Goal: Information Seeking & Learning: Learn about a topic

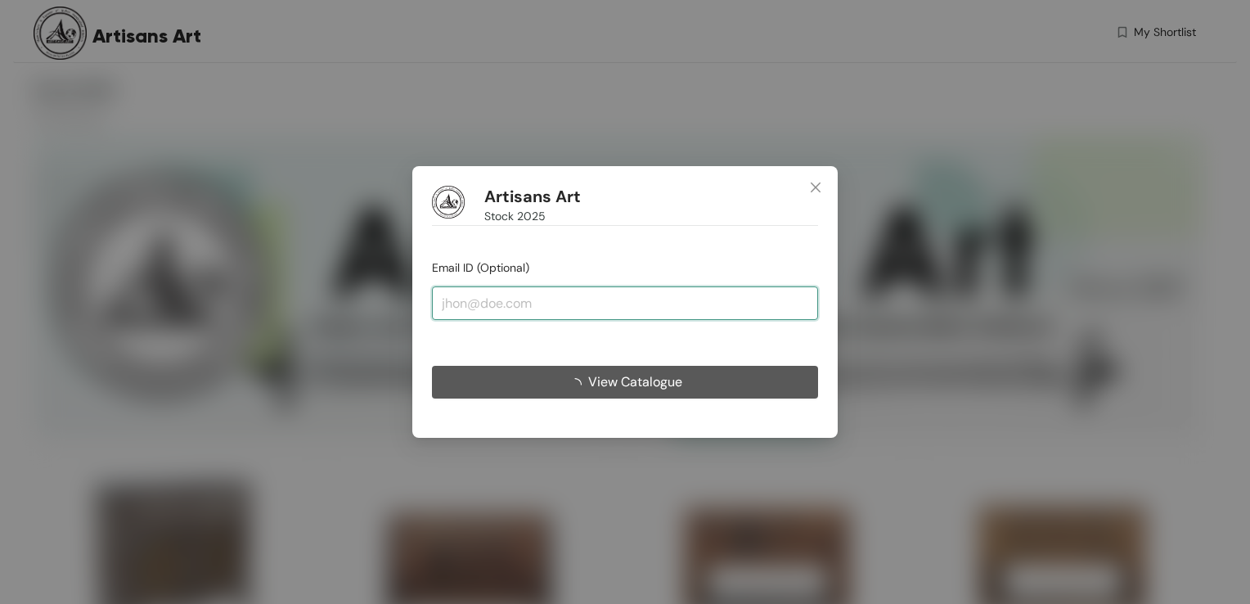
click at [669, 308] on input "email" at bounding box center [625, 302] width 386 height 33
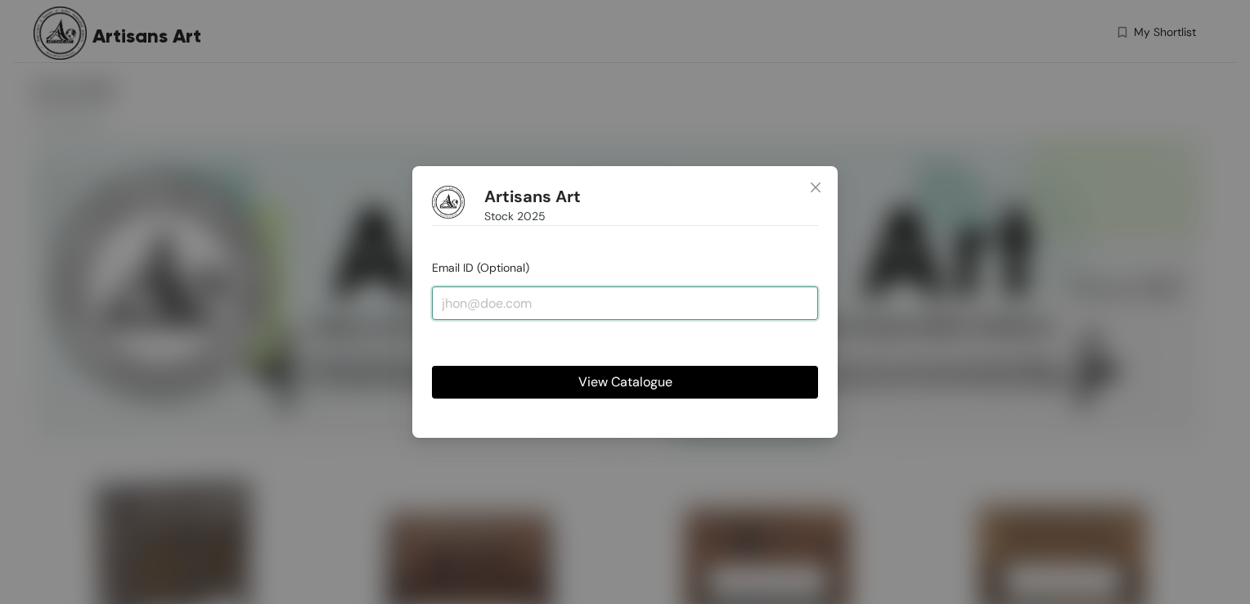
type input "[EMAIL_ADDRESS][DOMAIN_NAME]"
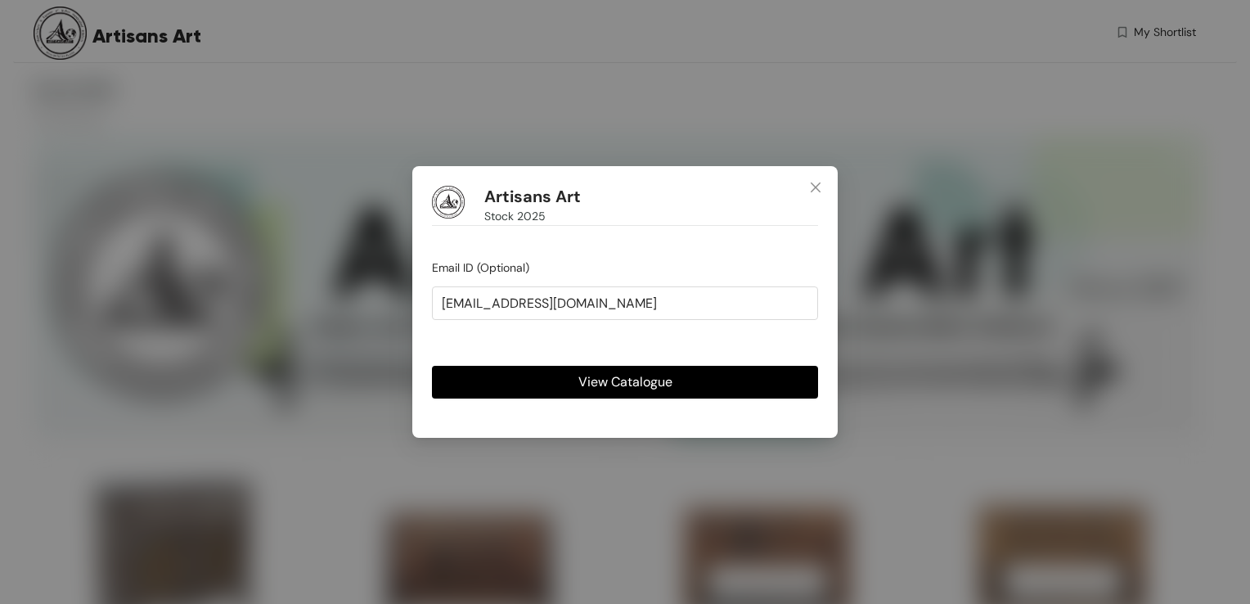
click at [568, 386] on button "View Catalogue" at bounding box center [625, 382] width 386 height 33
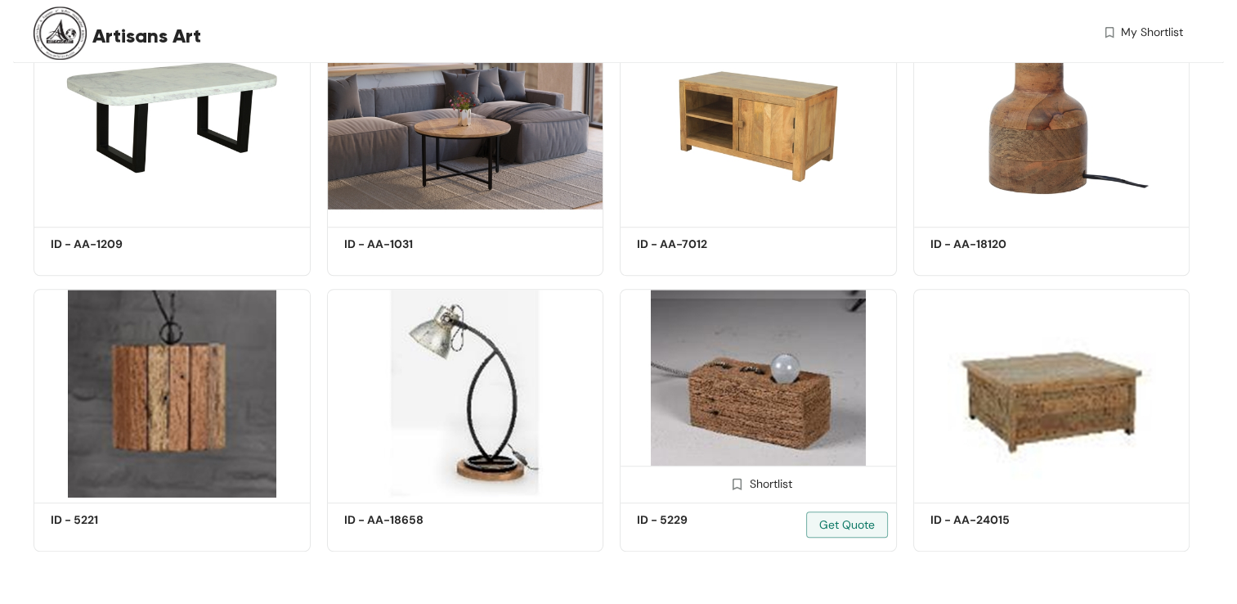
scroll to position [25870, 0]
click at [770, 420] on img at bounding box center [758, 393] width 277 height 209
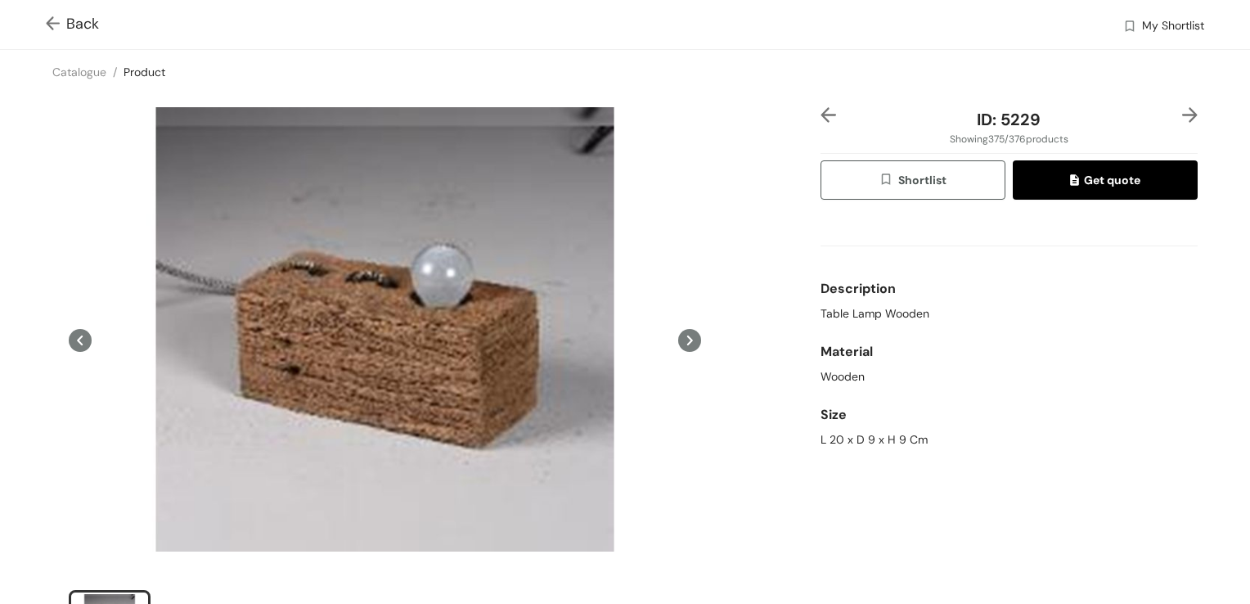
click at [47, 24] on img at bounding box center [56, 24] width 20 height 17
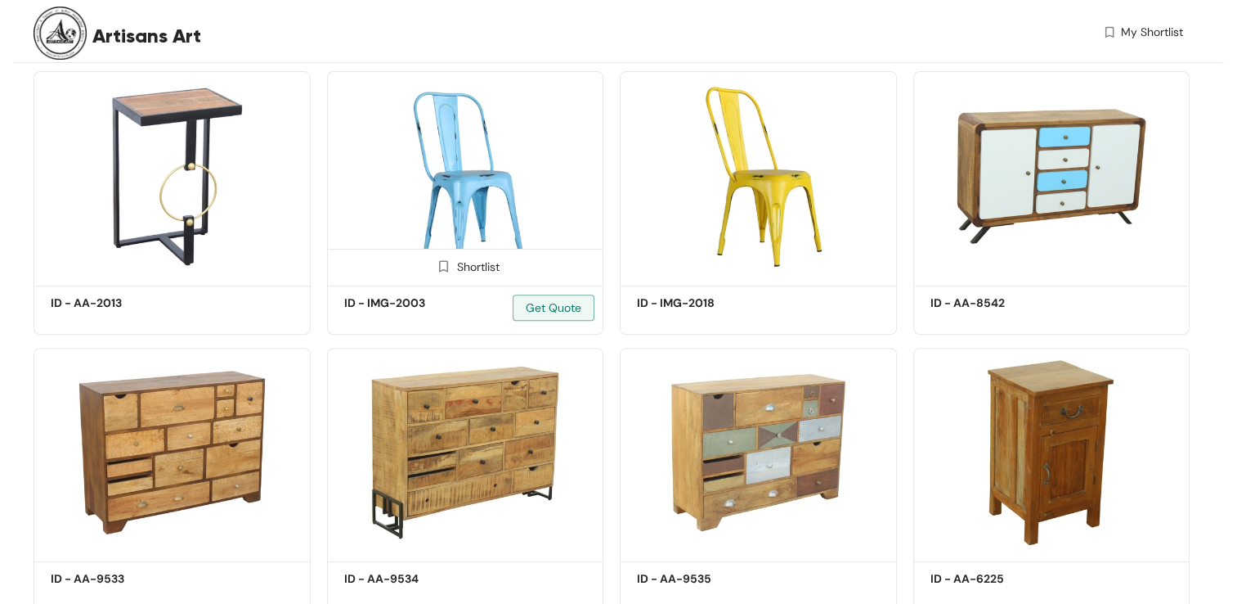
scroll to position [25870, 0]
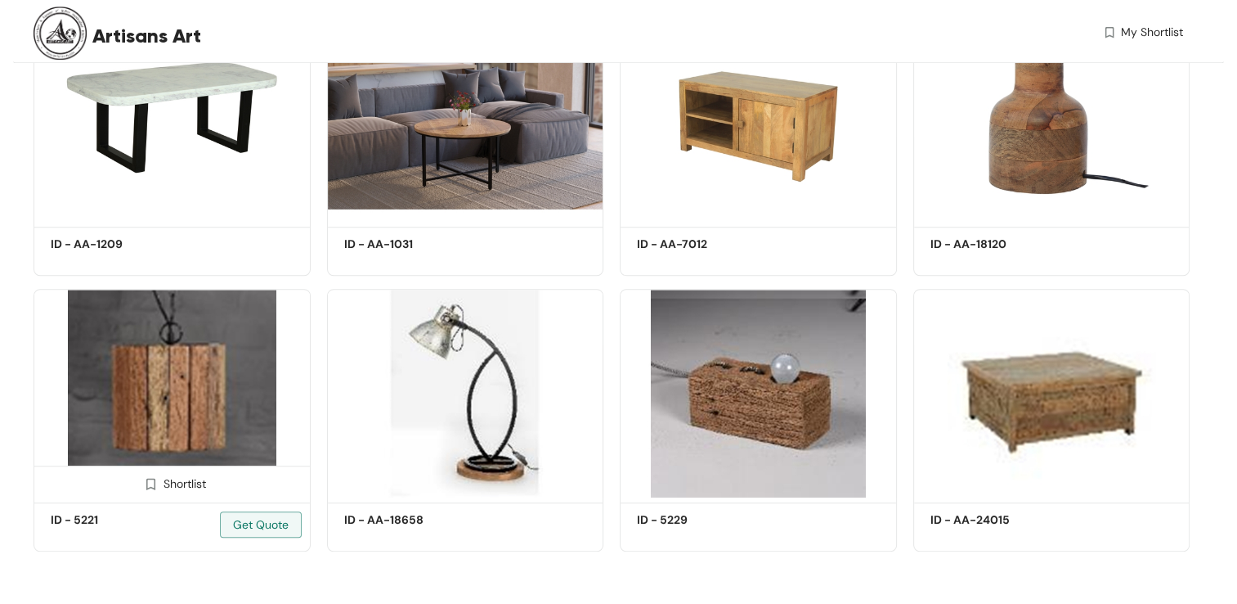
click at [204, 389] on img at bounding box center [172, 393] width 277 height 209
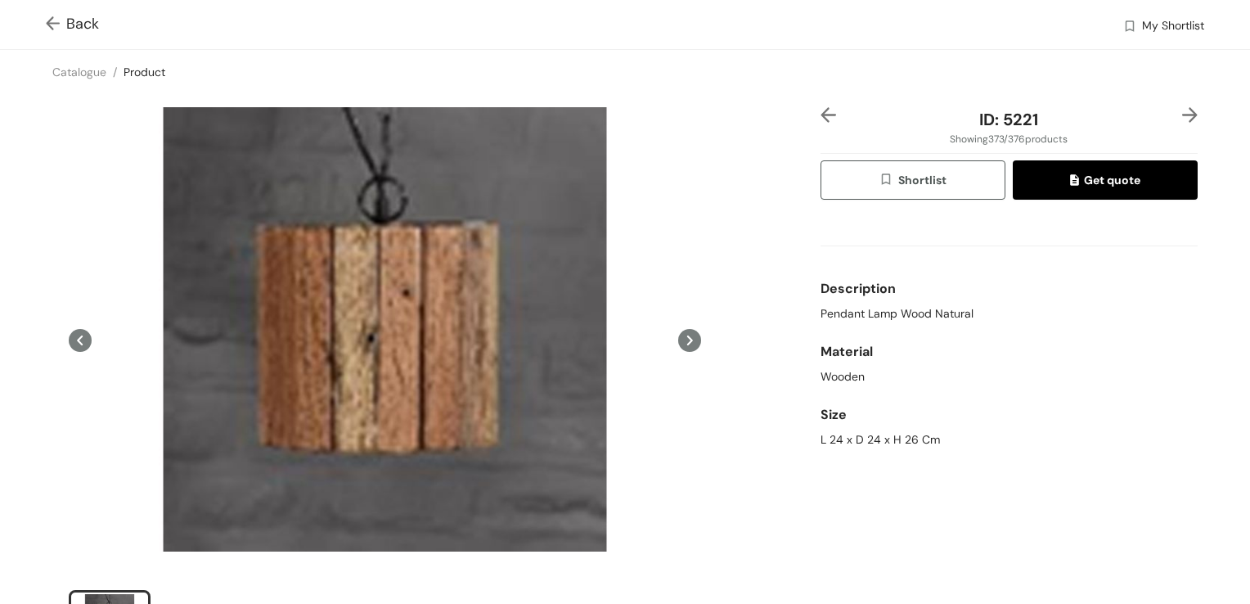
click at [45, 18] on div "Back My Shortlist" at bounding box center [625, 24] width 1250 height 49
click at [56, 25] on img at bounding box center [56, 24] width 20 height 17
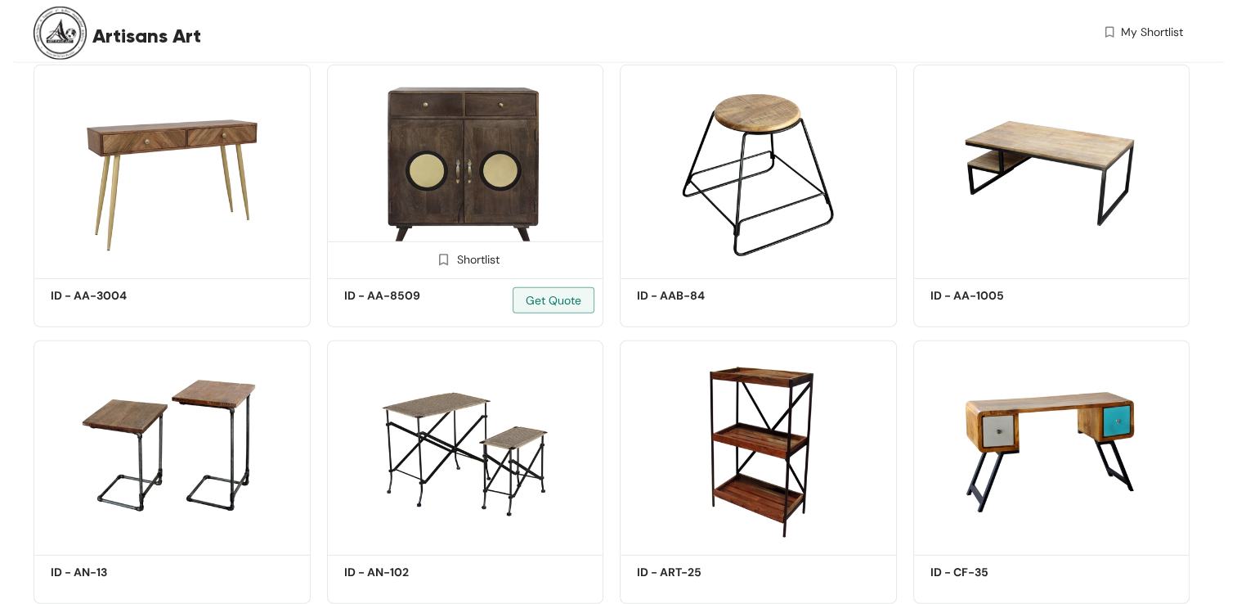
scroll to position [4825, 0]
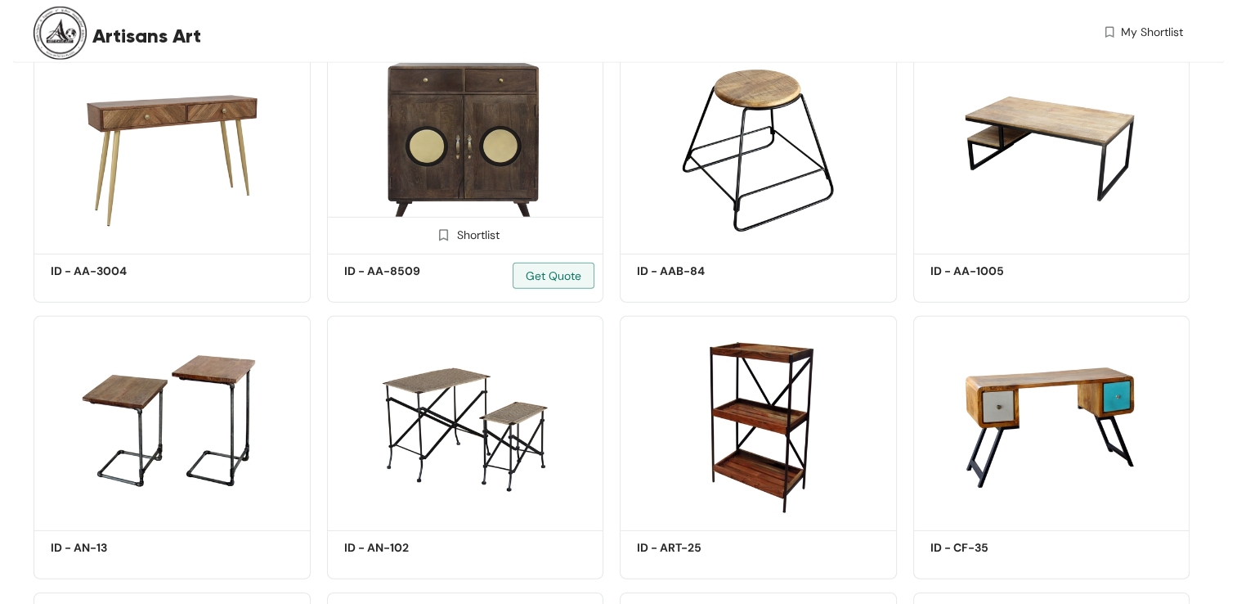
click at [468, 175] on img at bounding box center [465, 144] width 277 height 209
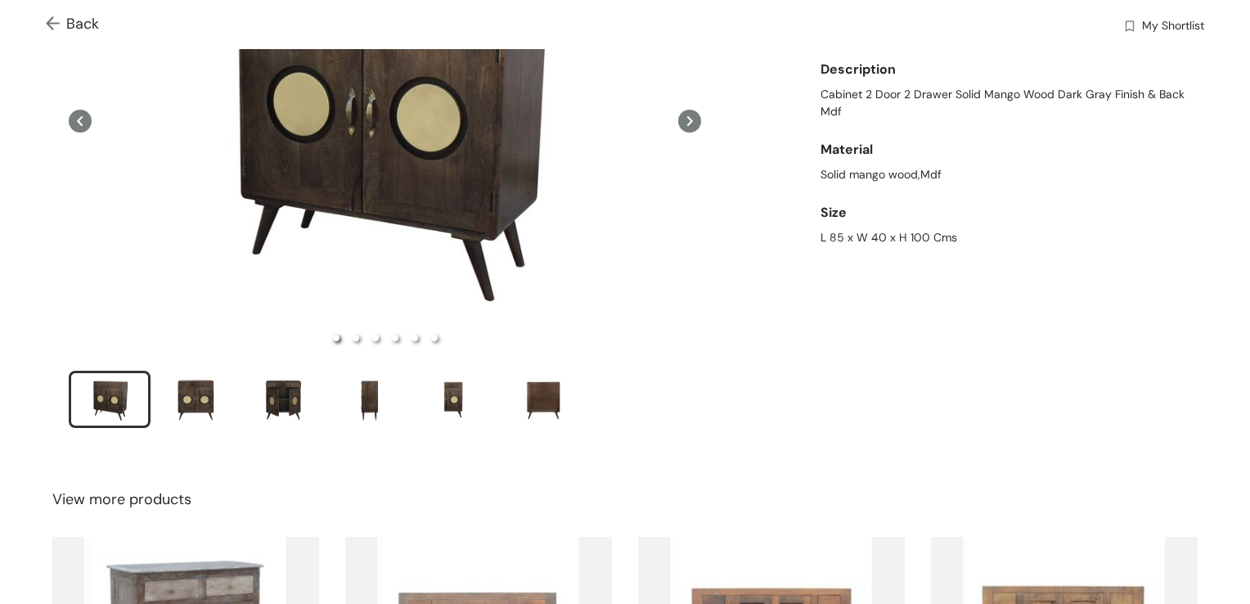
scroll to position [245, 0]
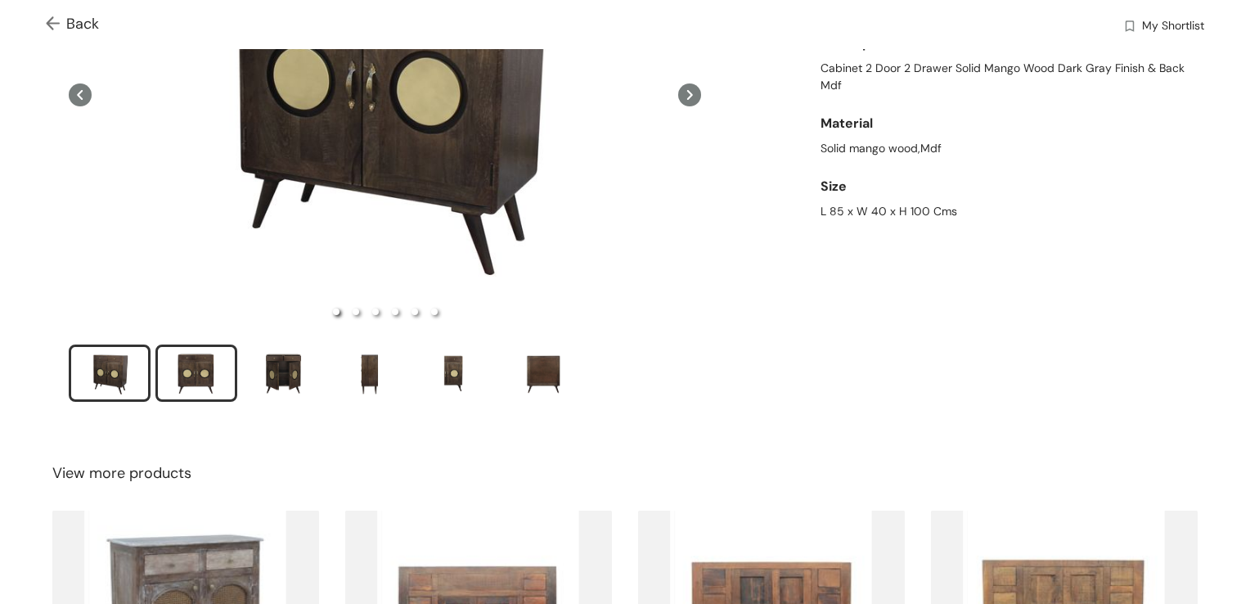
click at [207, 375] on div "slide item 2" at bounding box center [196, 372] width 74 height 49
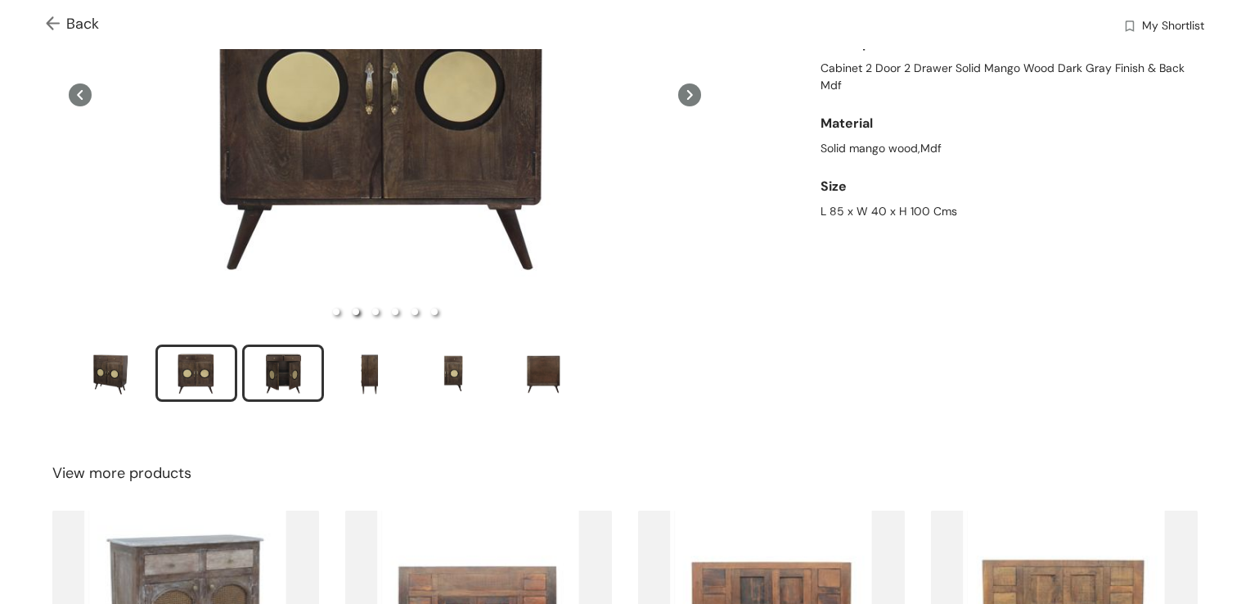
click at [290, 387] on div "slide item 3" at bounding box center [283, 372] width 74 height 49
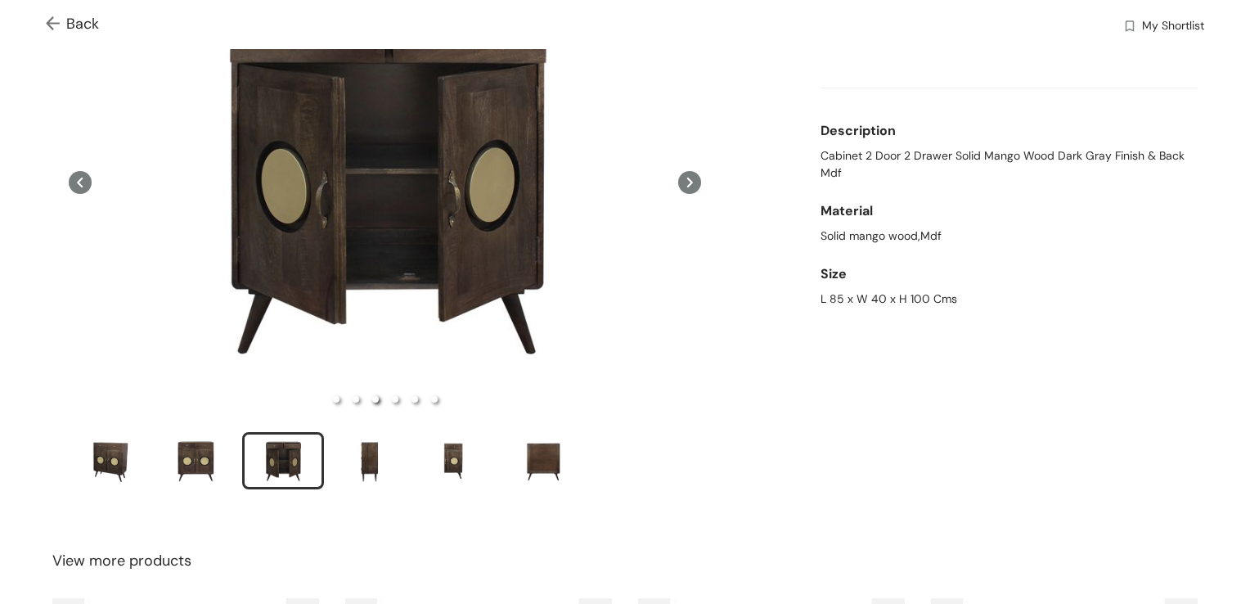
scroll to position [164, 0]
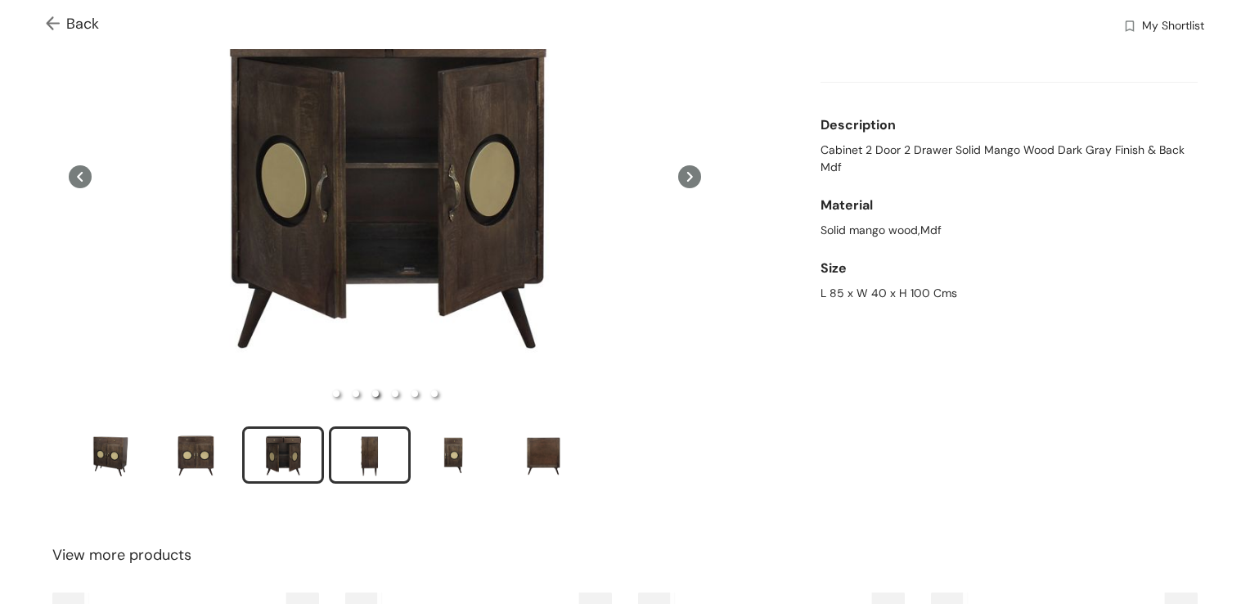
click at [361, 450] on div "slide item 4" at bounding box center [370, 454] width 74 height 49
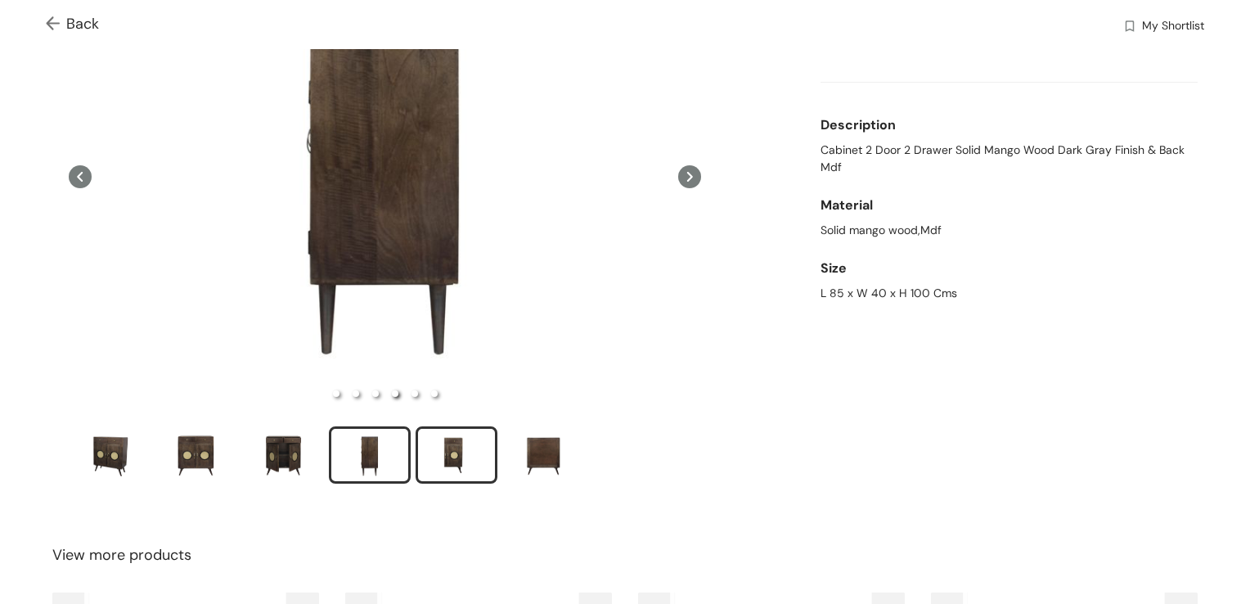
click at [435, 447] on div "slide item 5" at bounding box center [457, 454] width 74 height 49
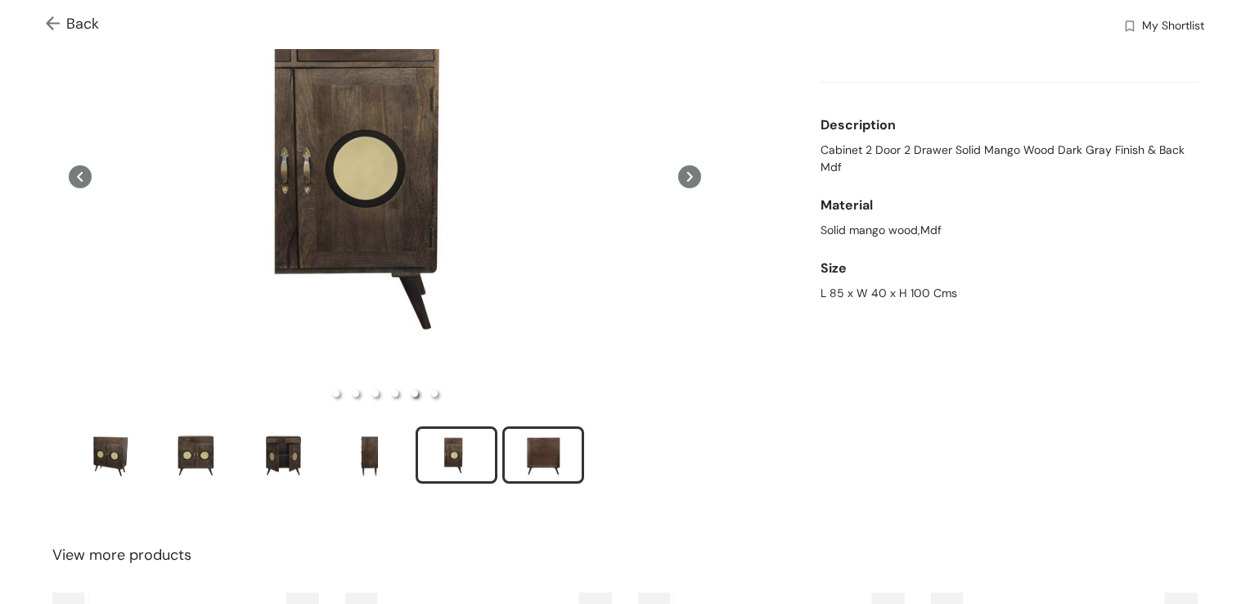
click at [517, 447] on div "slide item 6" at bounding box center [543, 454] width 74 height 49
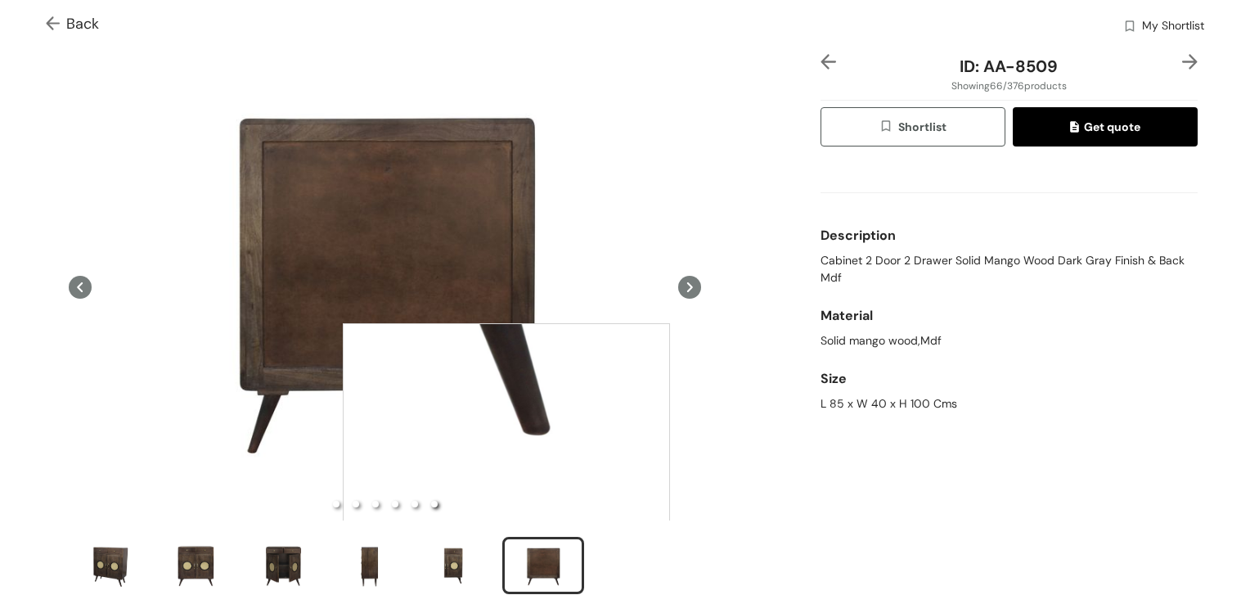
scroll to position [82, 0]
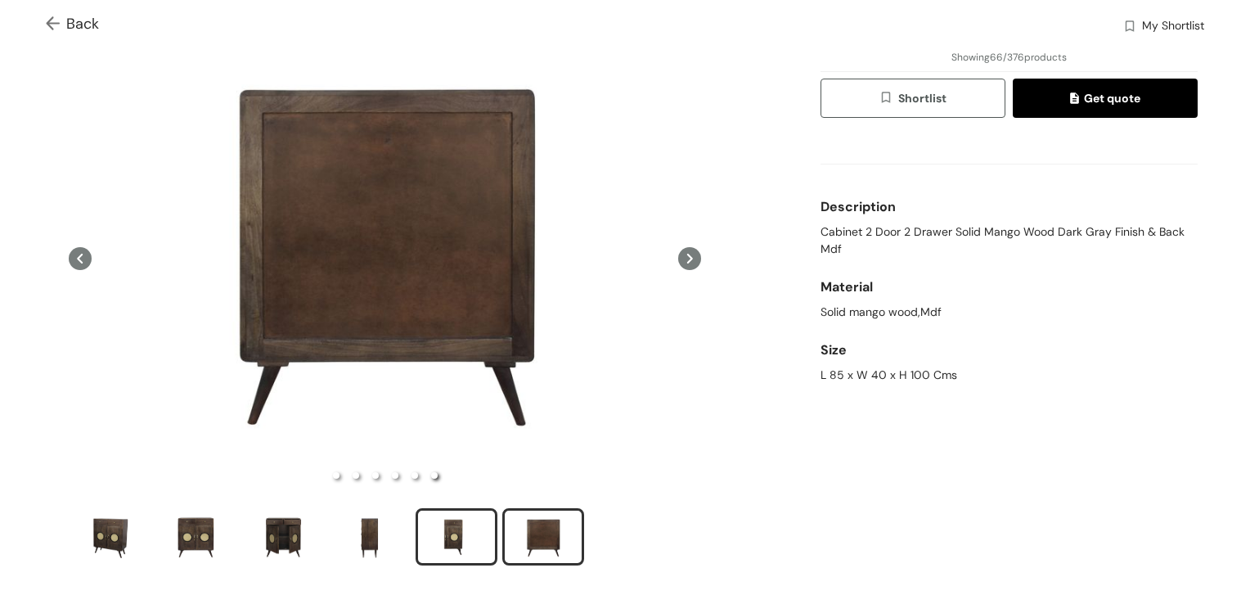
click at [468, 527] on div "slide item 5" at bounding box center [457, 536] width 74 height 49
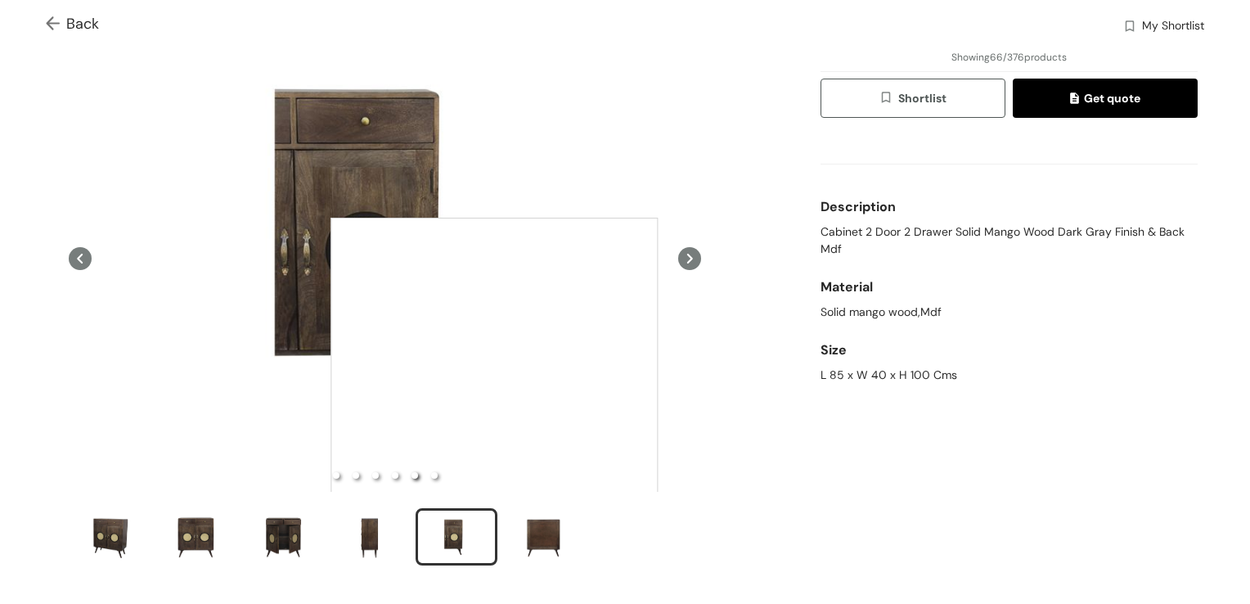
scroll to position [164, 0]
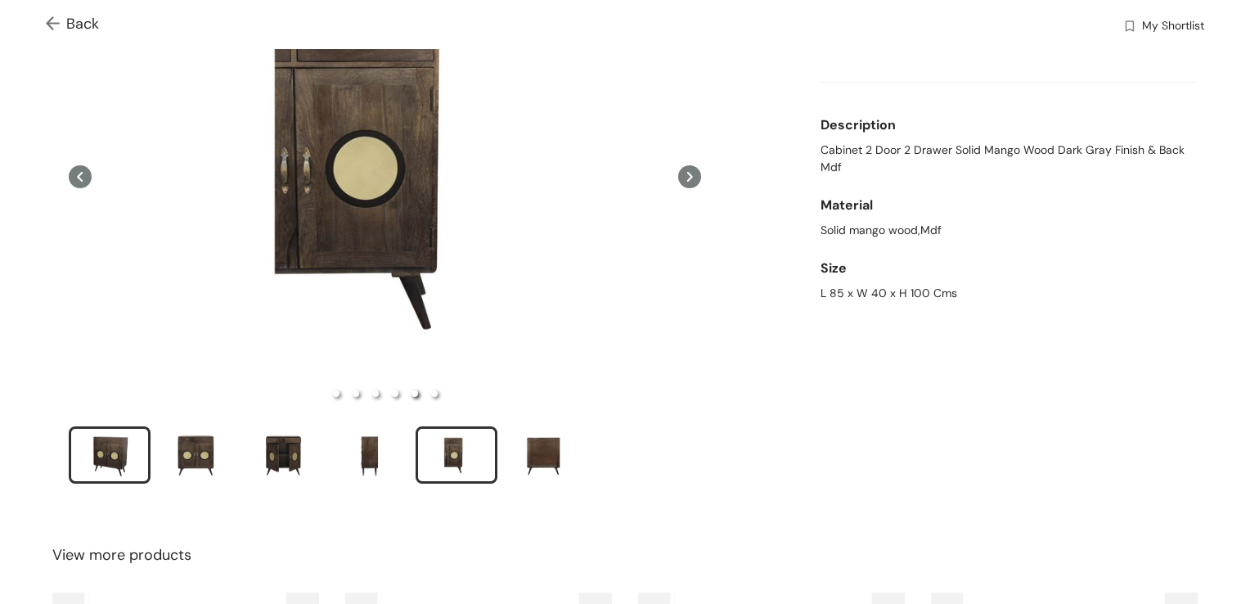
click at [119, 460] on div "slide item 1" at bounding box center [110, 454] width 74 height 49
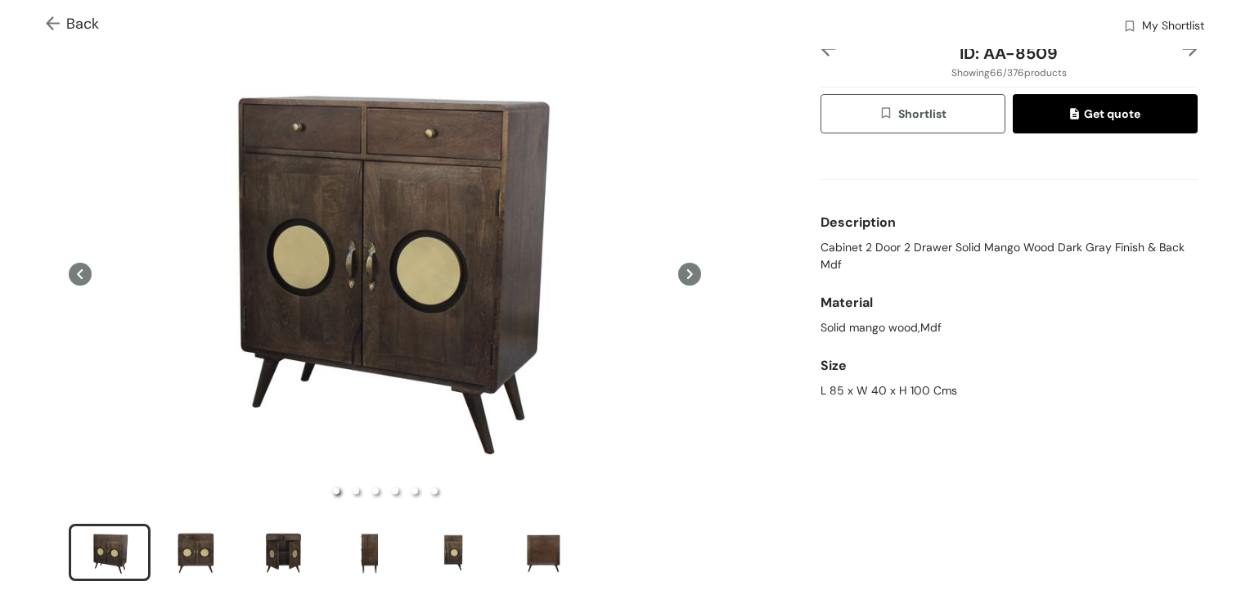
scroll to position [0, 0]
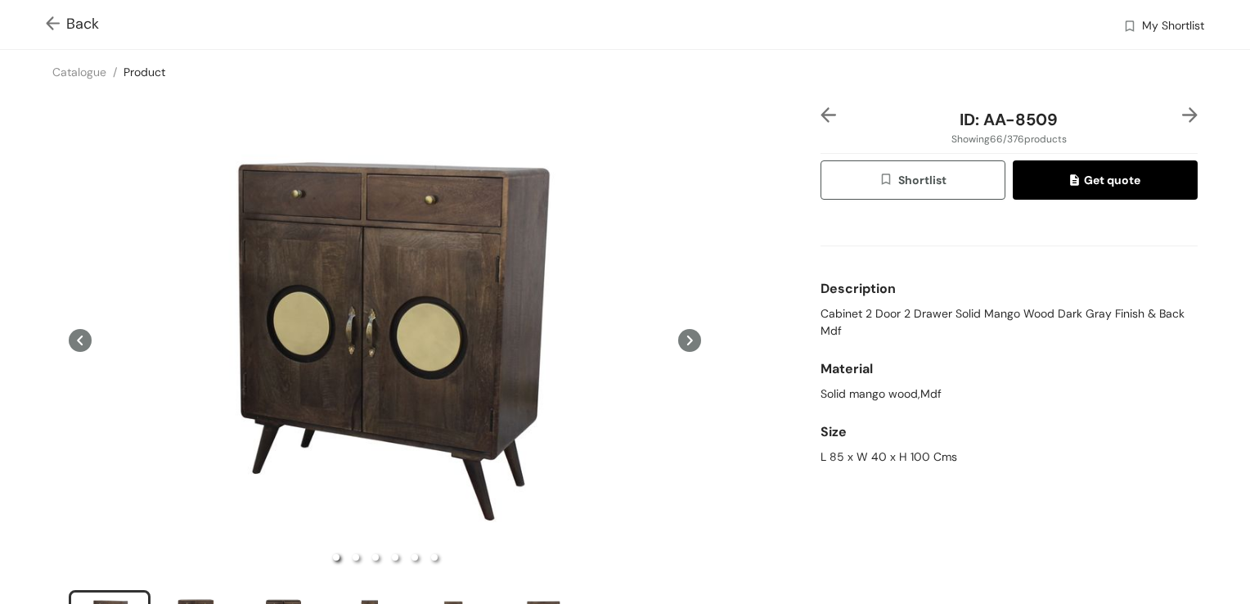
click at [51, 21] on img at bounding box center [56, 24] width 20 height 17
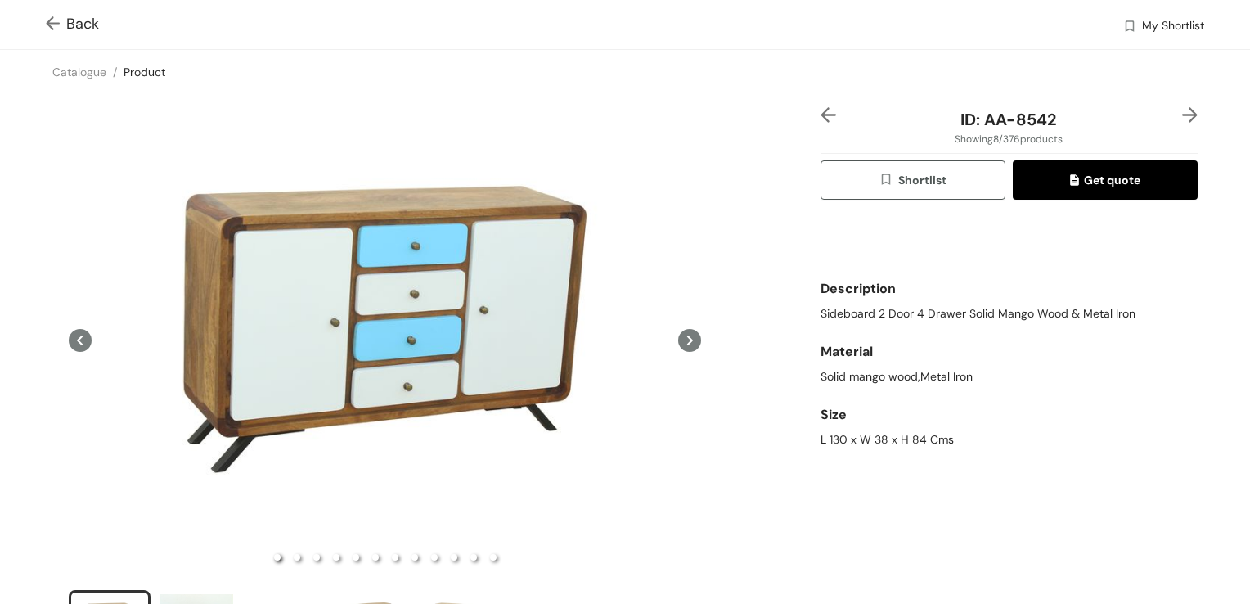
click at [678, 335] on icon at bounding box center [689, 340] width 23 height 23
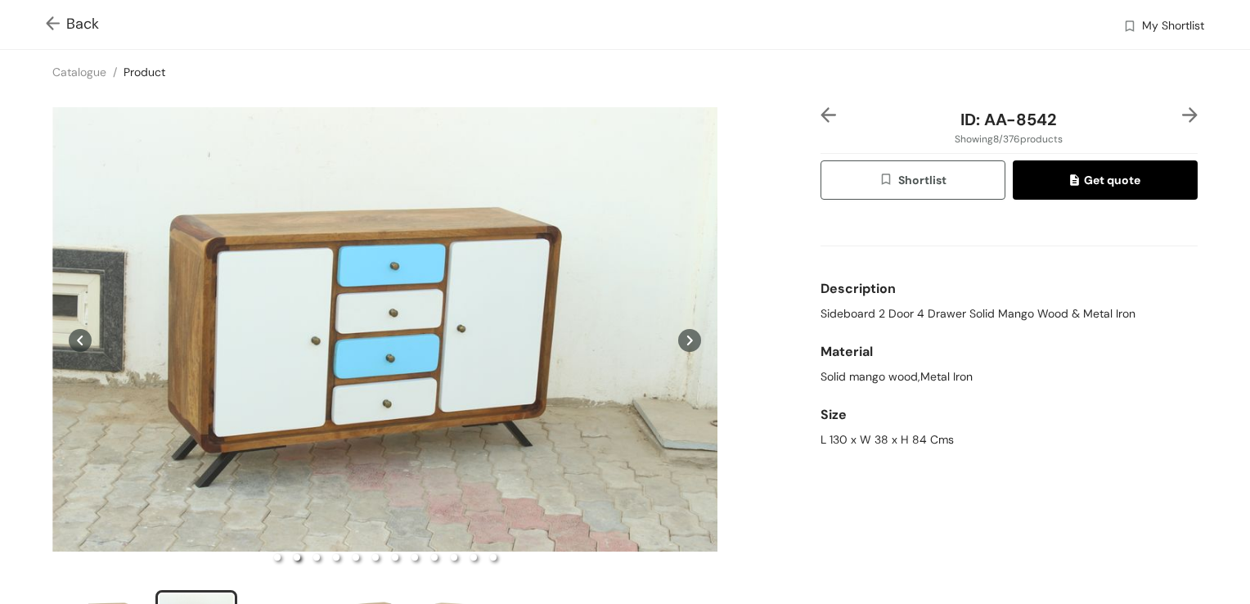
click at [680, 334] on icon at bounding box center [689, 340] width 23 height 23
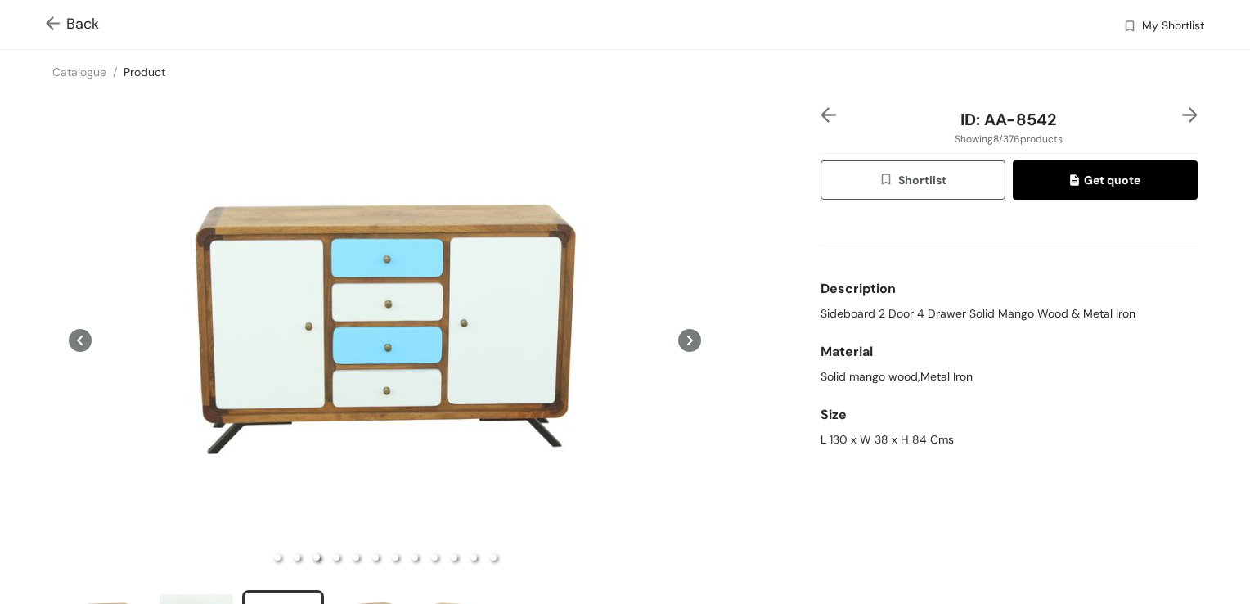
click at [680, 334] on icon at bounding box center [689, 340] width 23 height 23
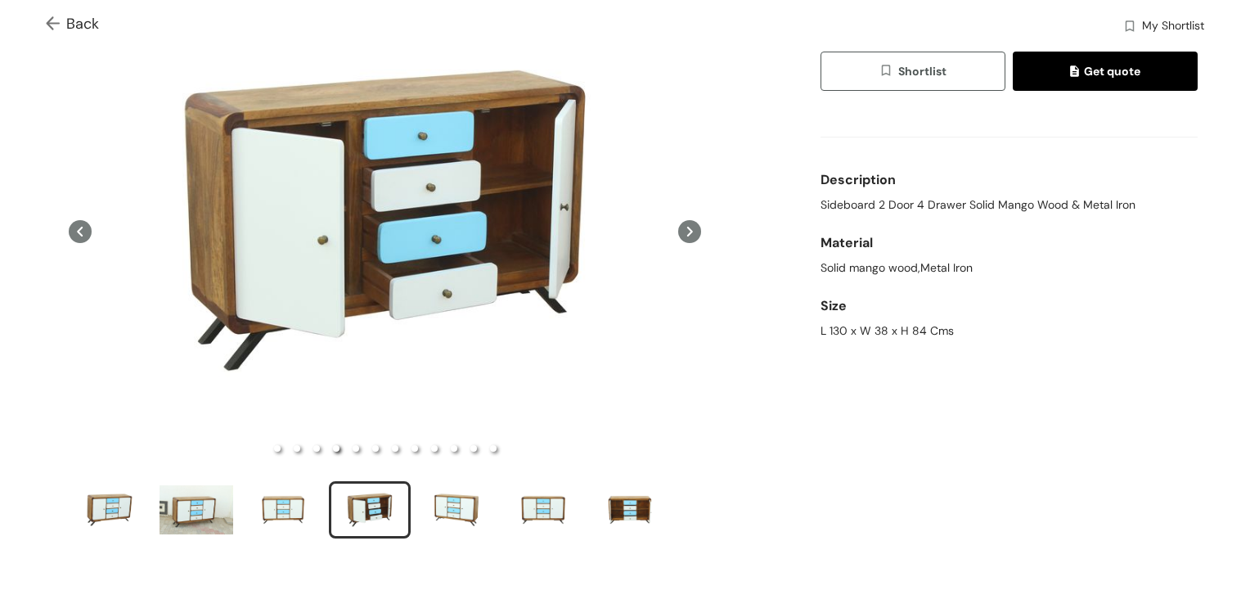
scroll to position [82, 0]
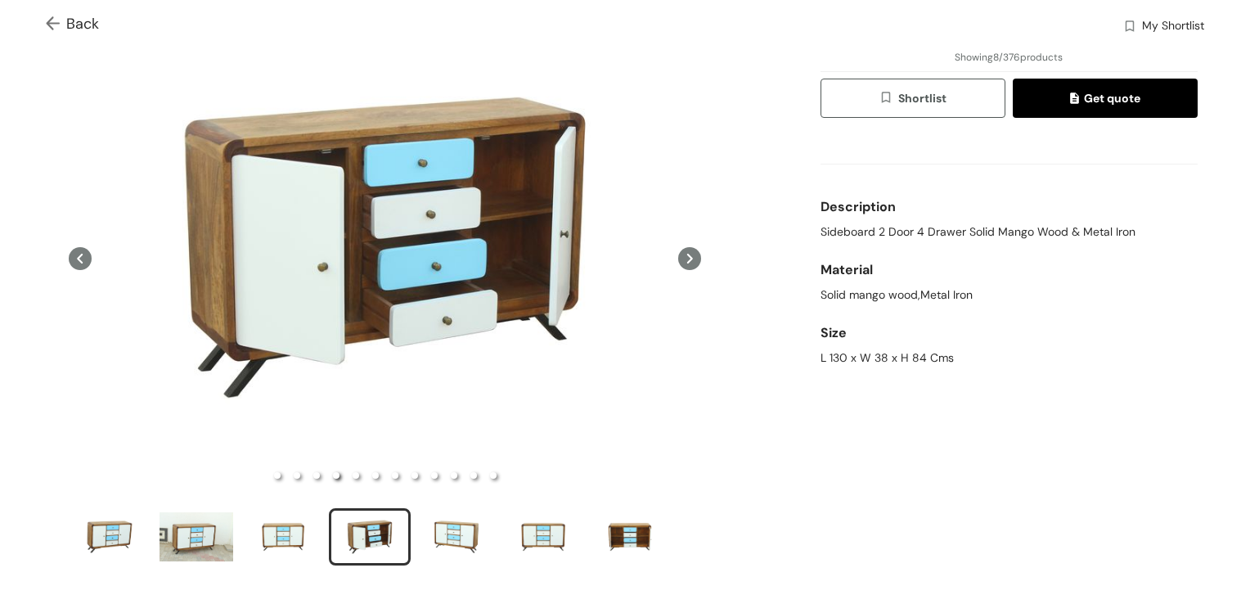
click at [687, 258] on icon at bounding box center [690, 259] width 6 height 10
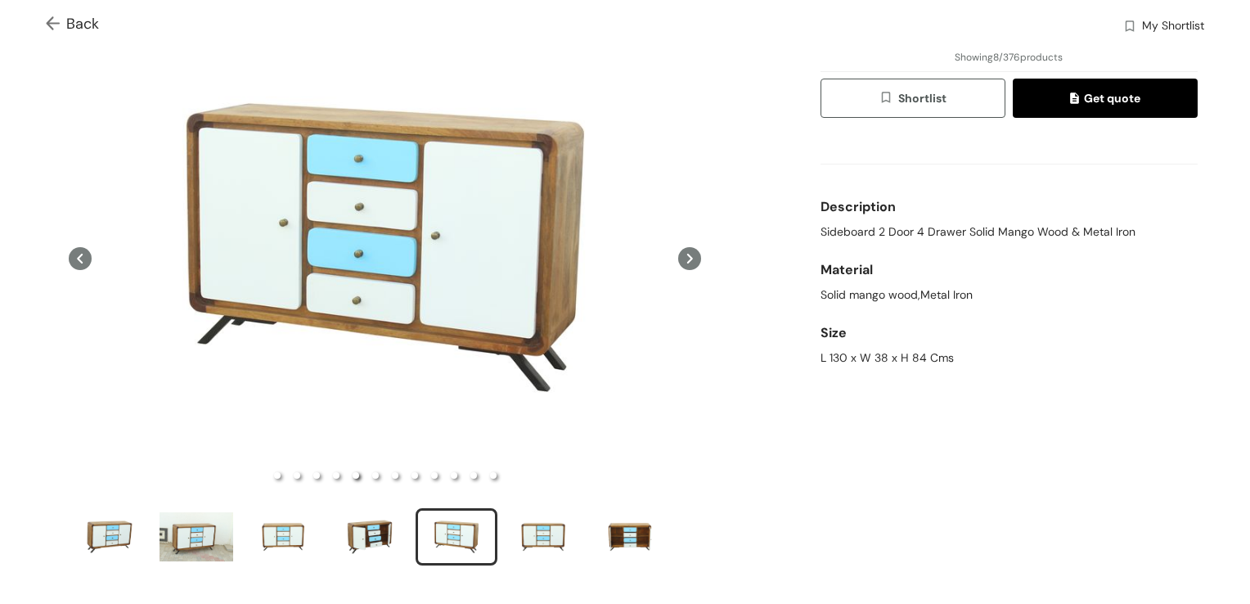
click at [920, 101] on span "Shortlist" at bounding box center [912, 98] width 68 height 19
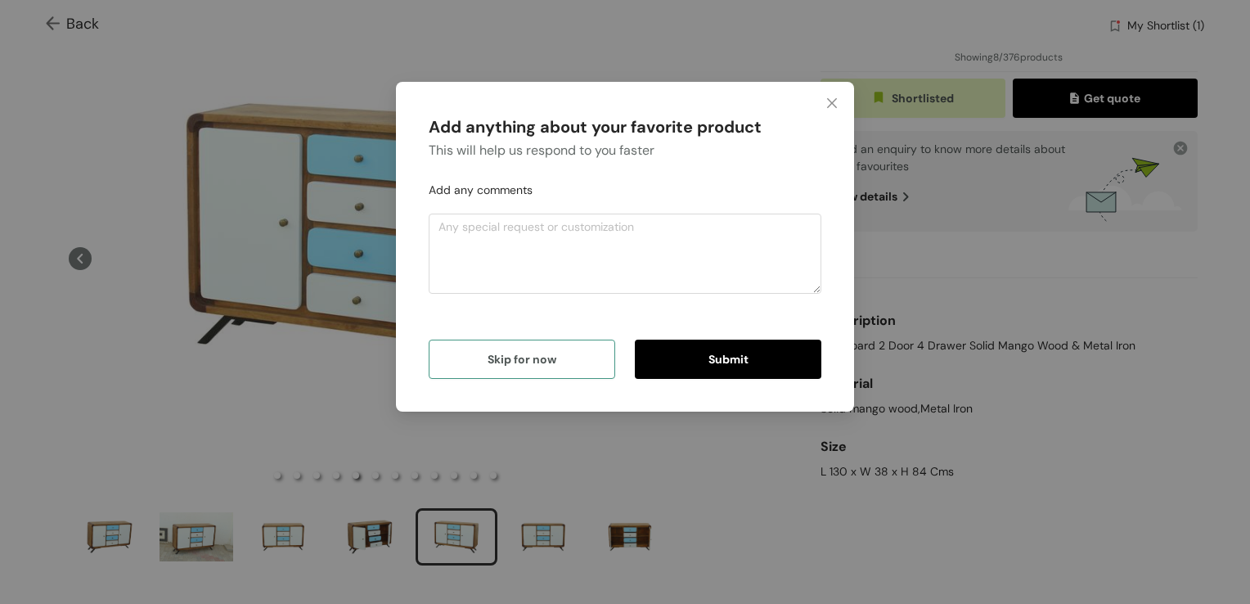
click at [515, 348] on button "Skip for now" at bounding box center [522, 358] width 186 height 39
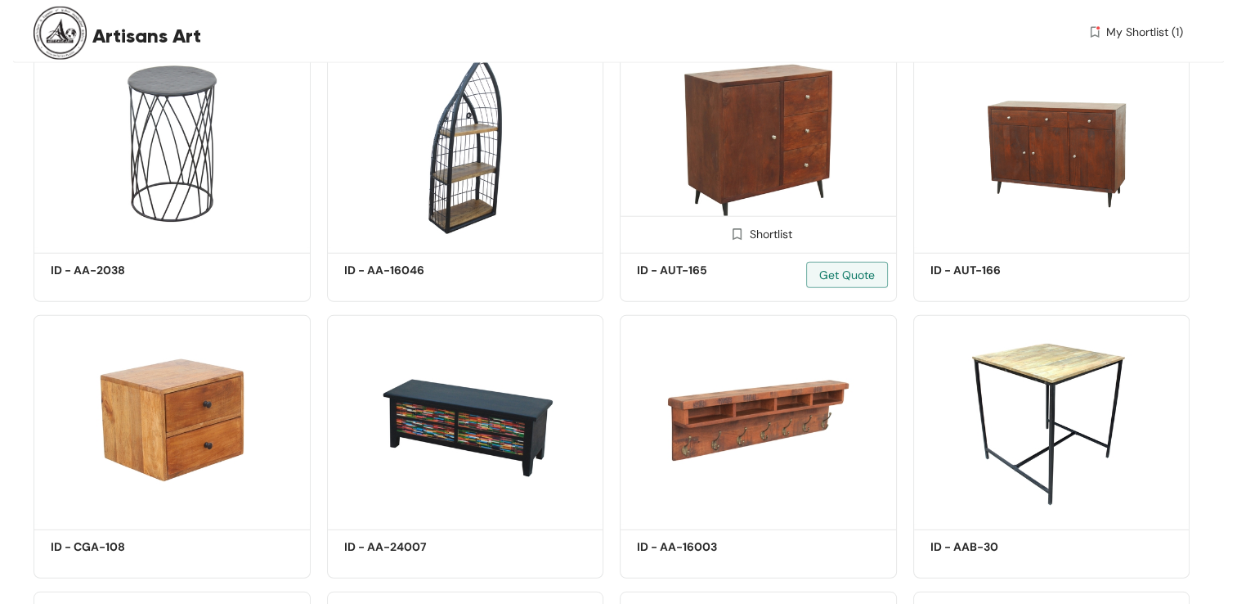
scroll to position [4276, 0]
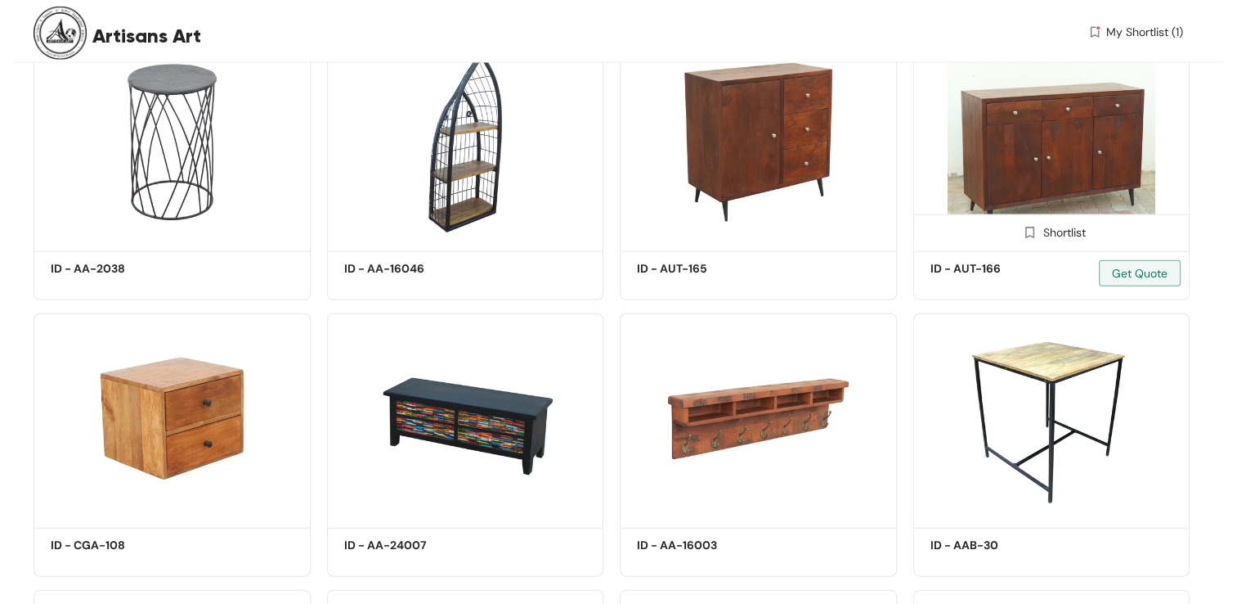
click at [1084, 163] on img at bounding box center [1052, 142] width 277 height 209
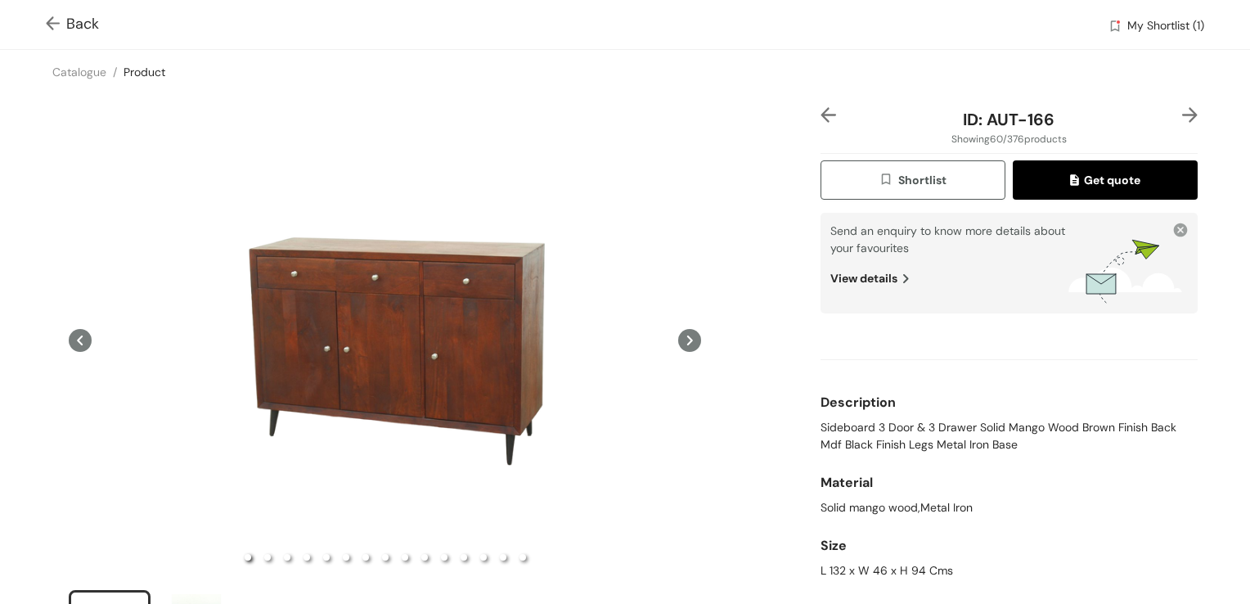
click at [923, 175] on span "Shortlist" at bounding box center [912, 180] width 68 height 19
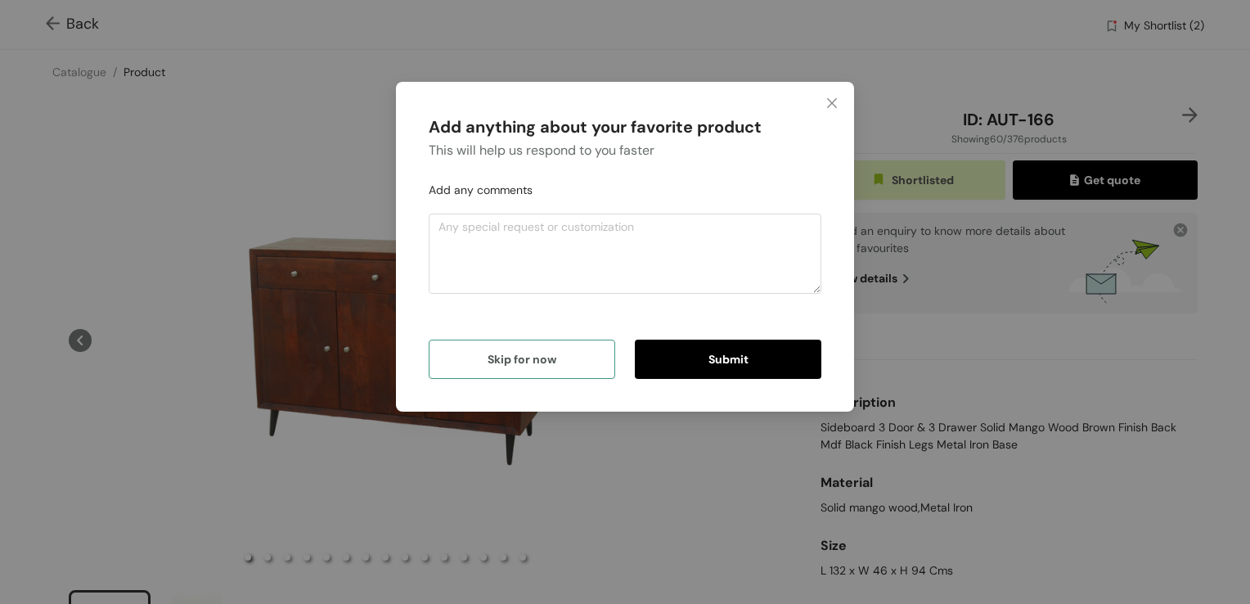
click at [558, 363] on button "Skip for now" at bounding box center [522, 358] width 186 height 39
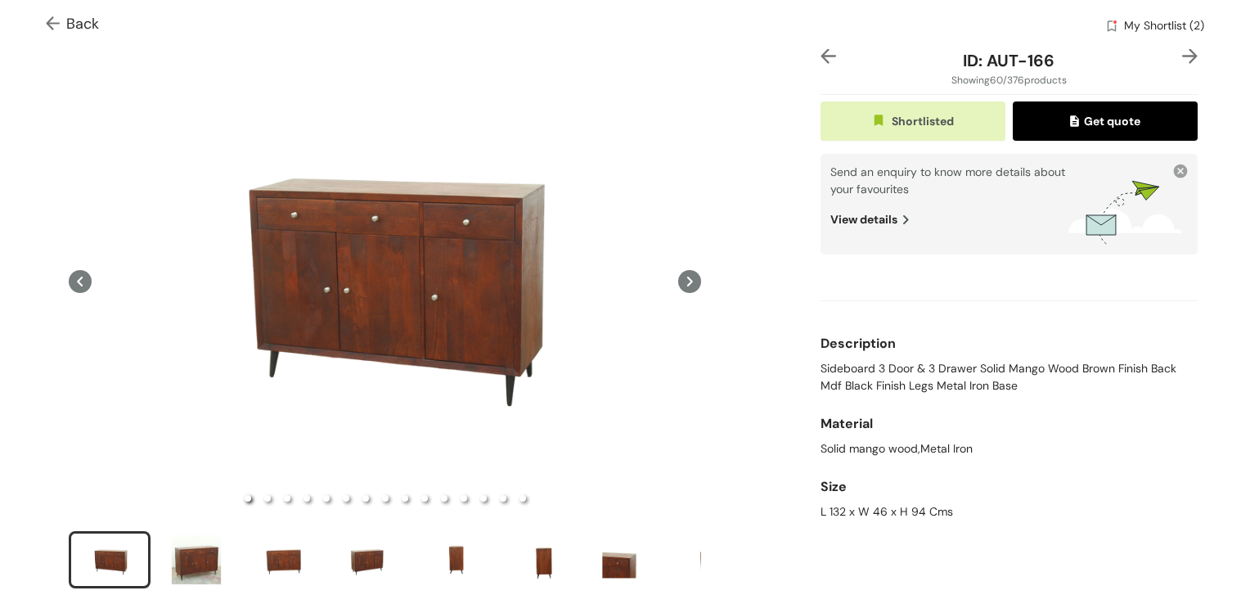
scroll to position [164, 0]
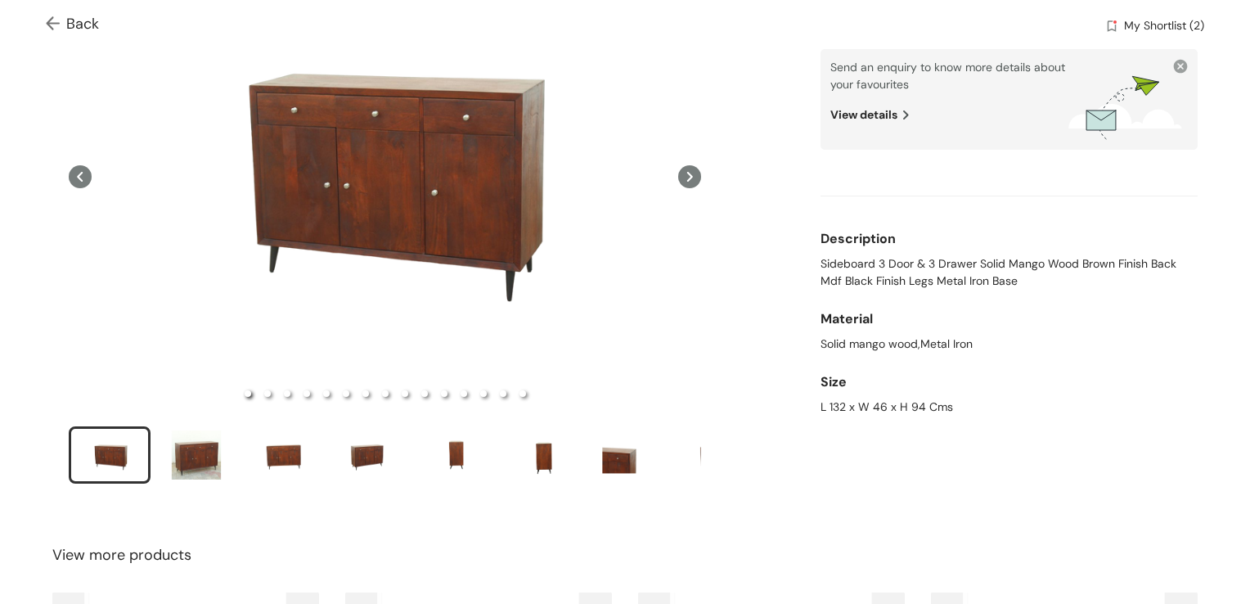
click at [857, 408] on div "L 132 x W 46 x H 94 Cms" at bounding box center [1008, 406] width 377 height 17
click at [204, 453] on div "slide item 2" at bounding box center [196, 454] width 74 height 49
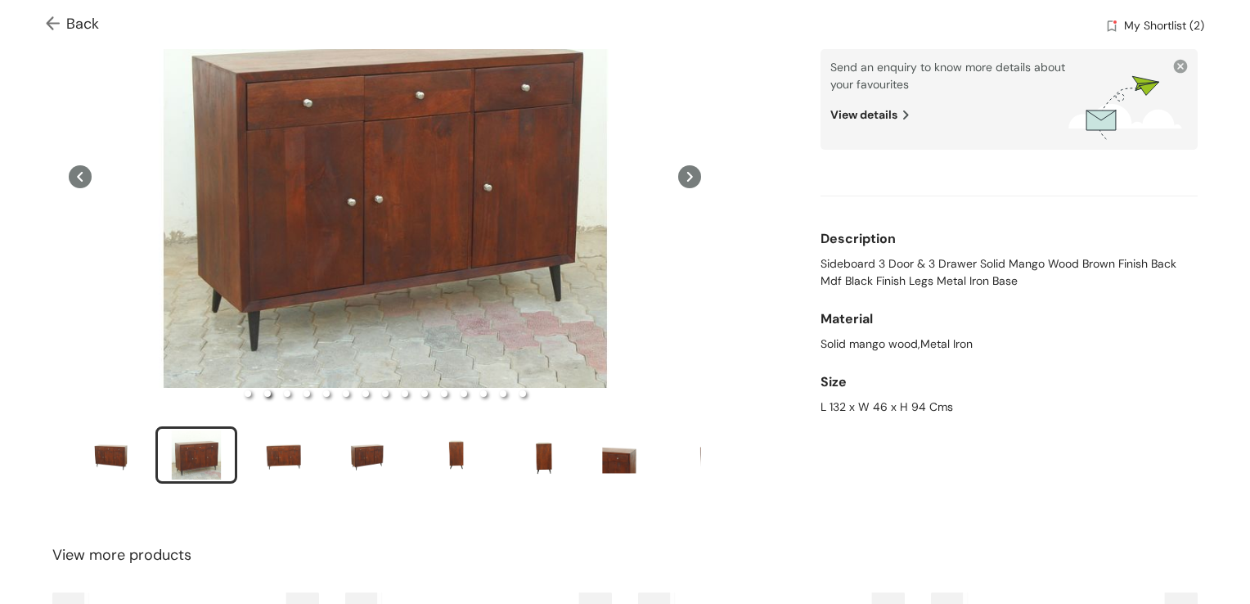
click at [56, 20] on img at bounding box center [56, 24] width 20 height 17
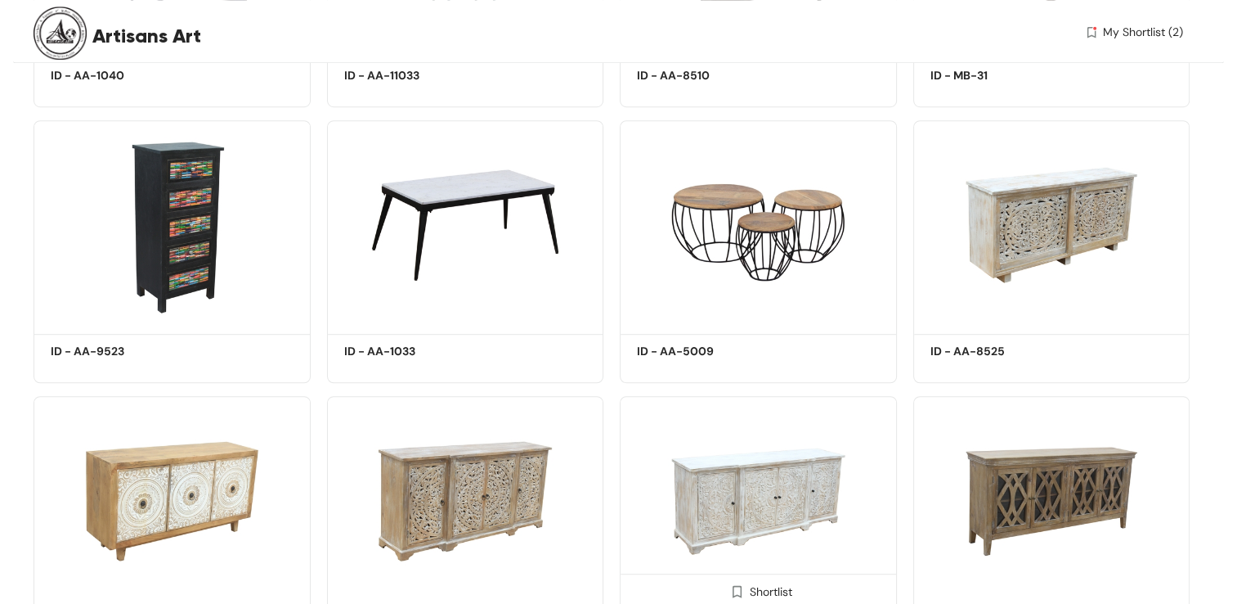
scroll to position [7323, 0]
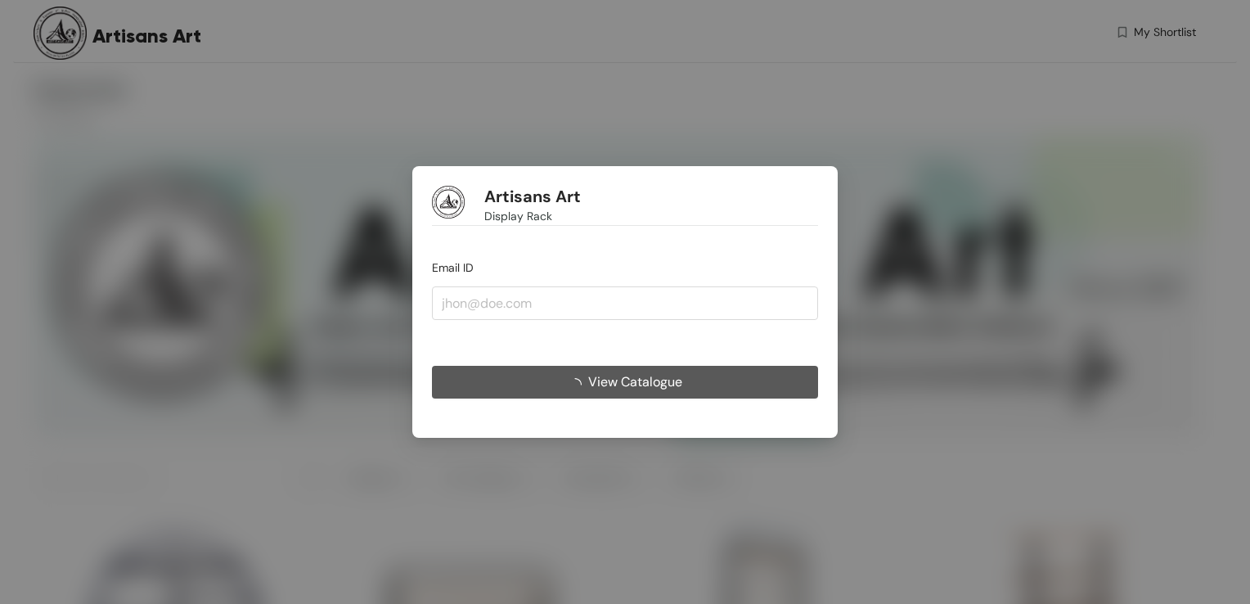
type input "[EMAIL_ADDRESS][DOMAIN_NAME]"
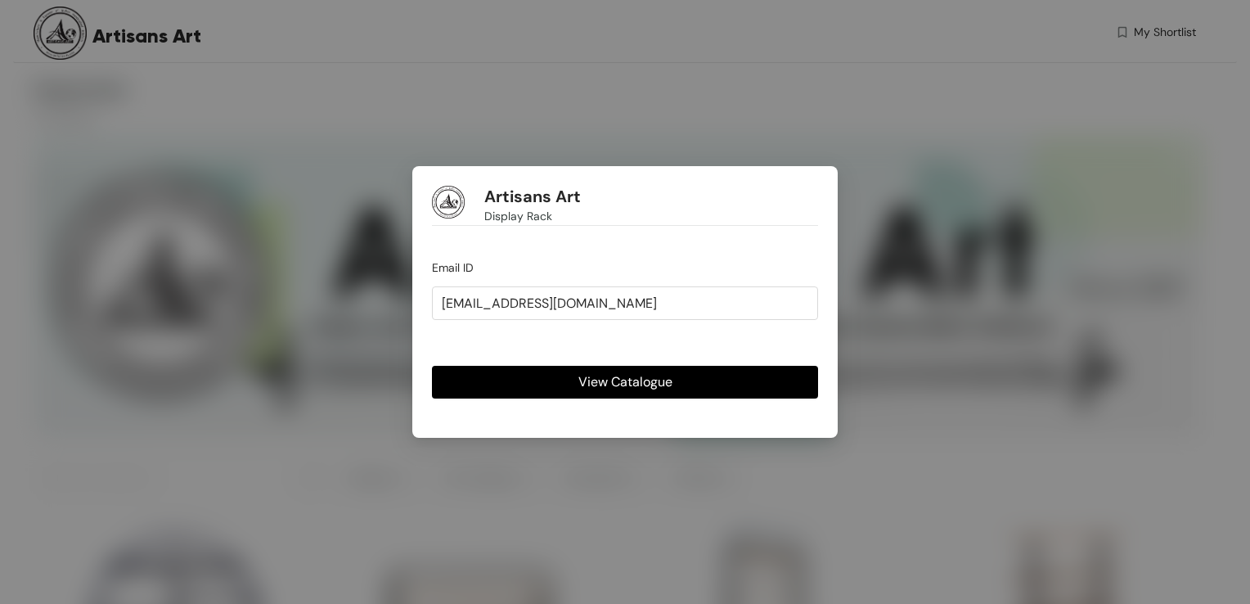
click at [608, 383] on span "View Catalogue" at bounding box center [625, 381] width 94 height 20
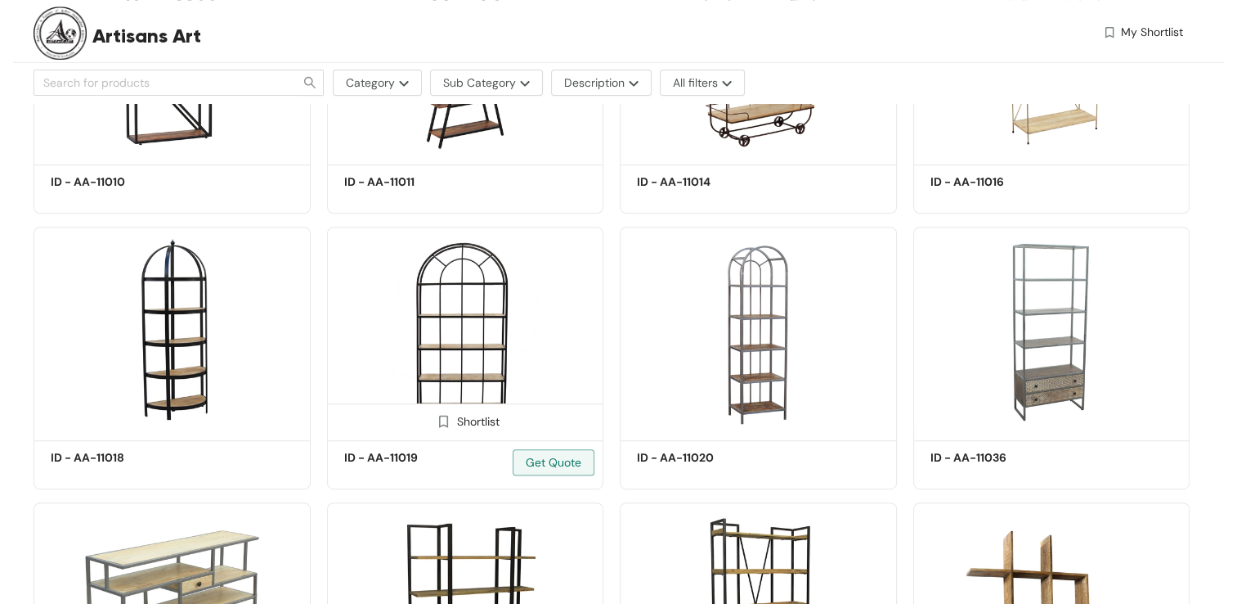
scroll to position [981, 0]
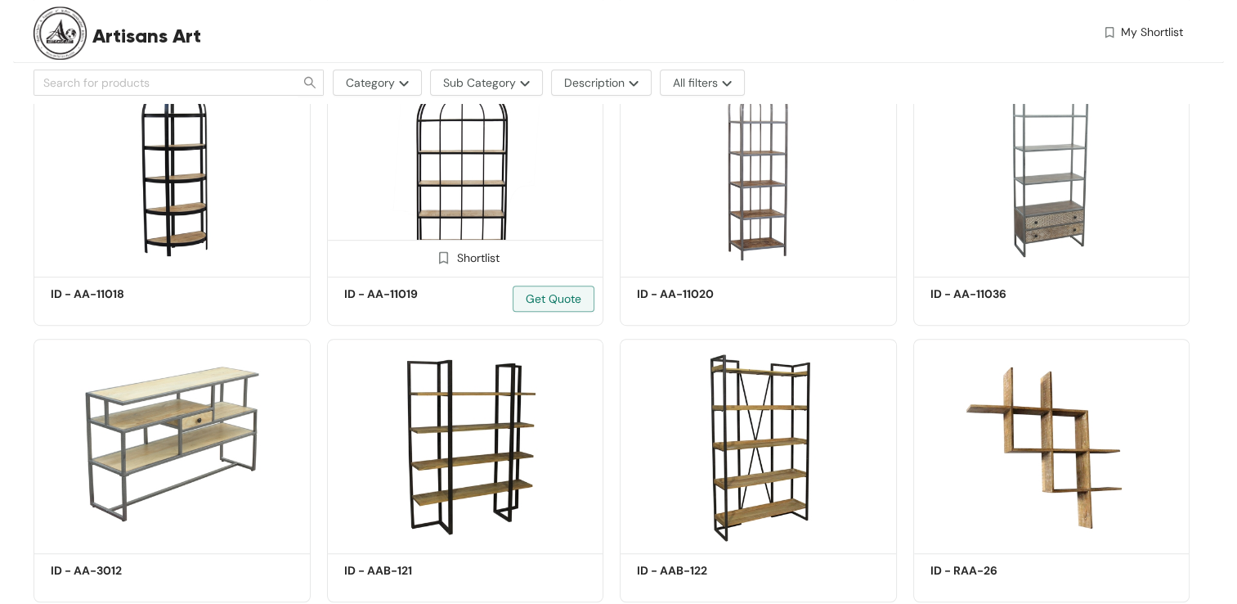
click at [475, 174] on img at bounding box center [465, 167] width 277 height 209
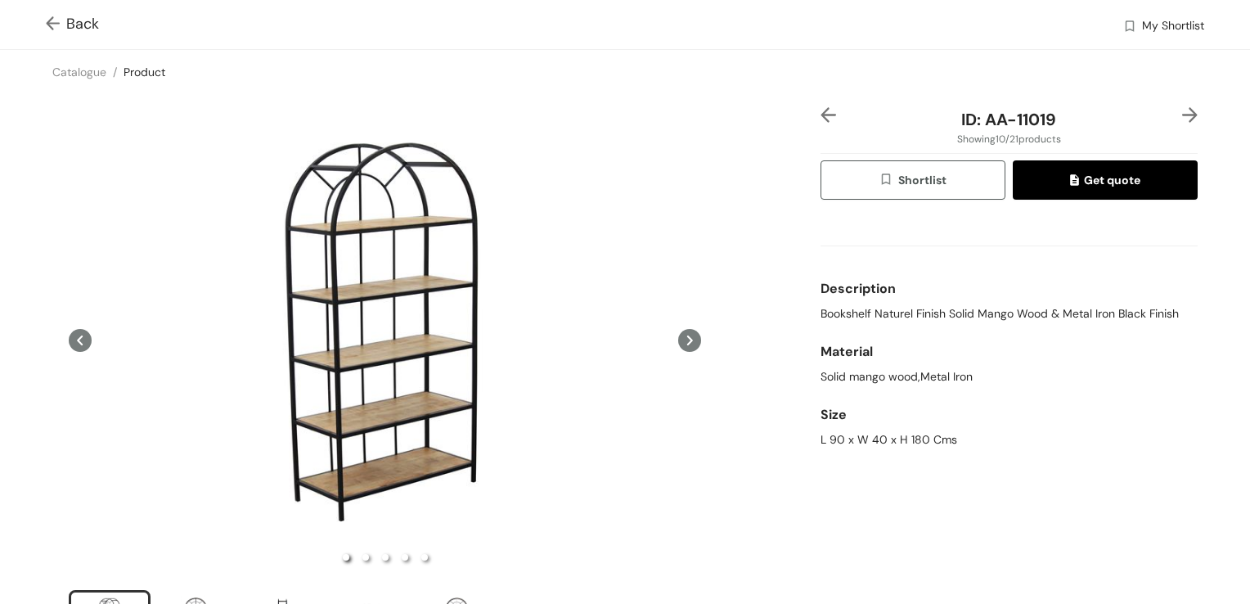
click at [54, 18] on img at bounding box center [56, 24] width 20 height 17
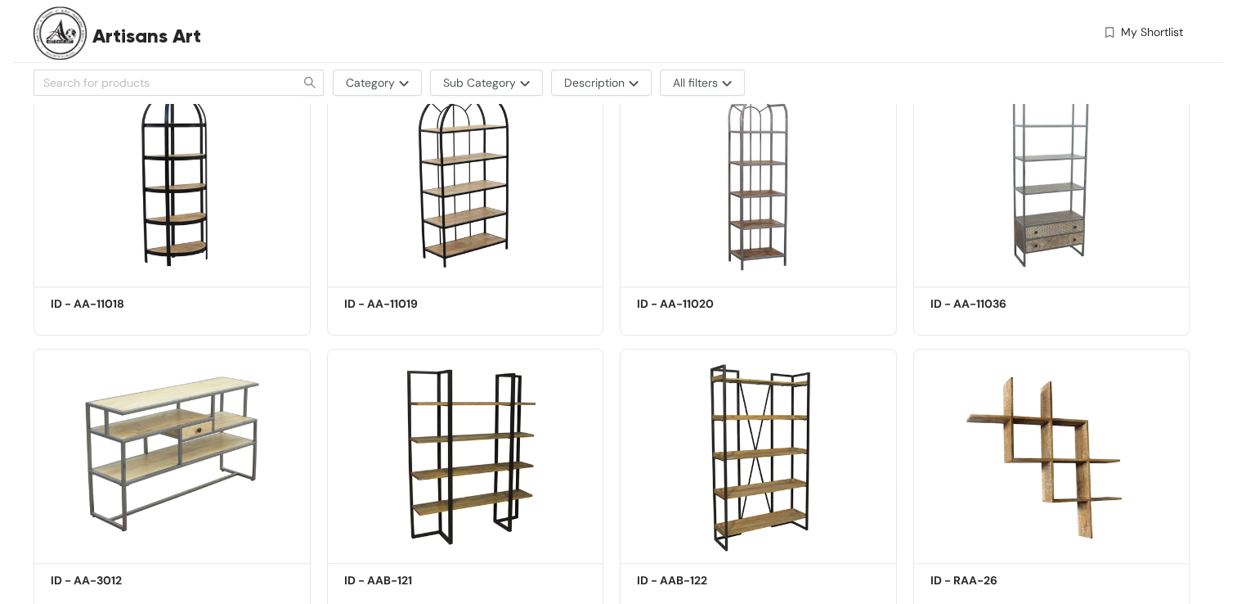
scroll to position [981, 0]
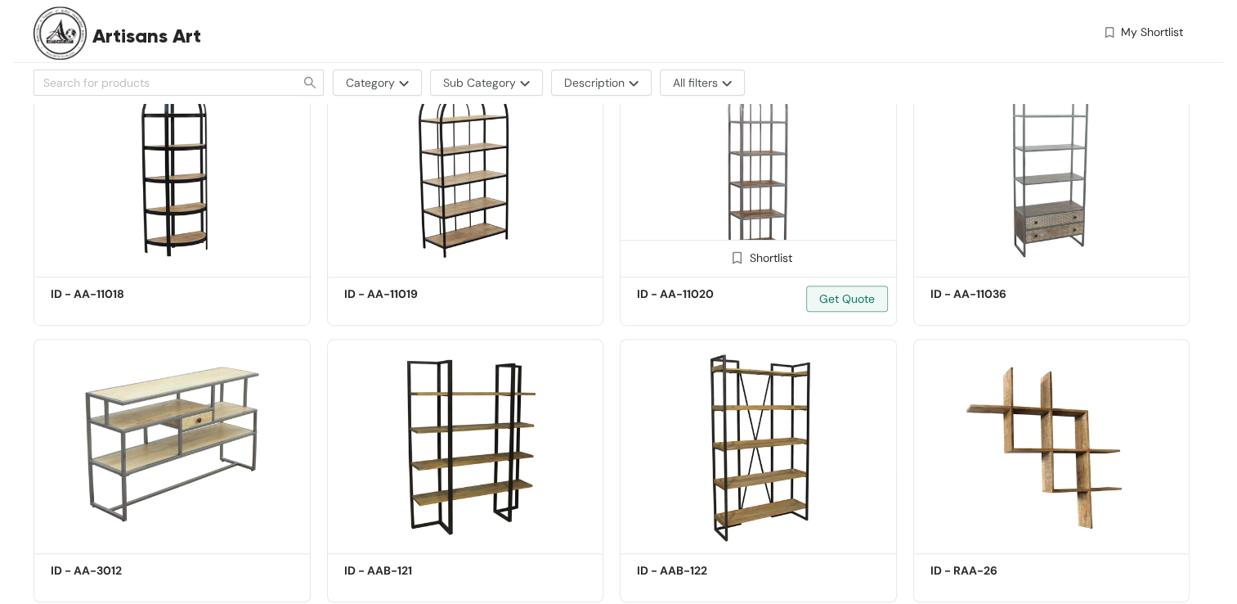
click at [769, 184] on img at bounding box center [758, 167] width 277 height 209
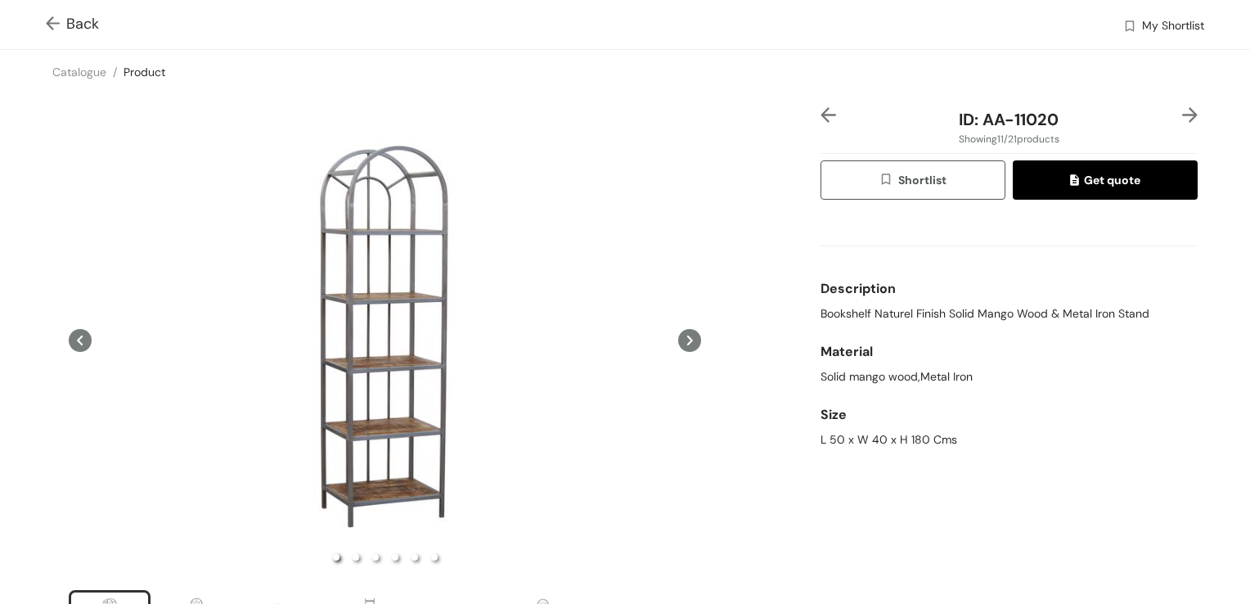
scroll to position [164, 0]
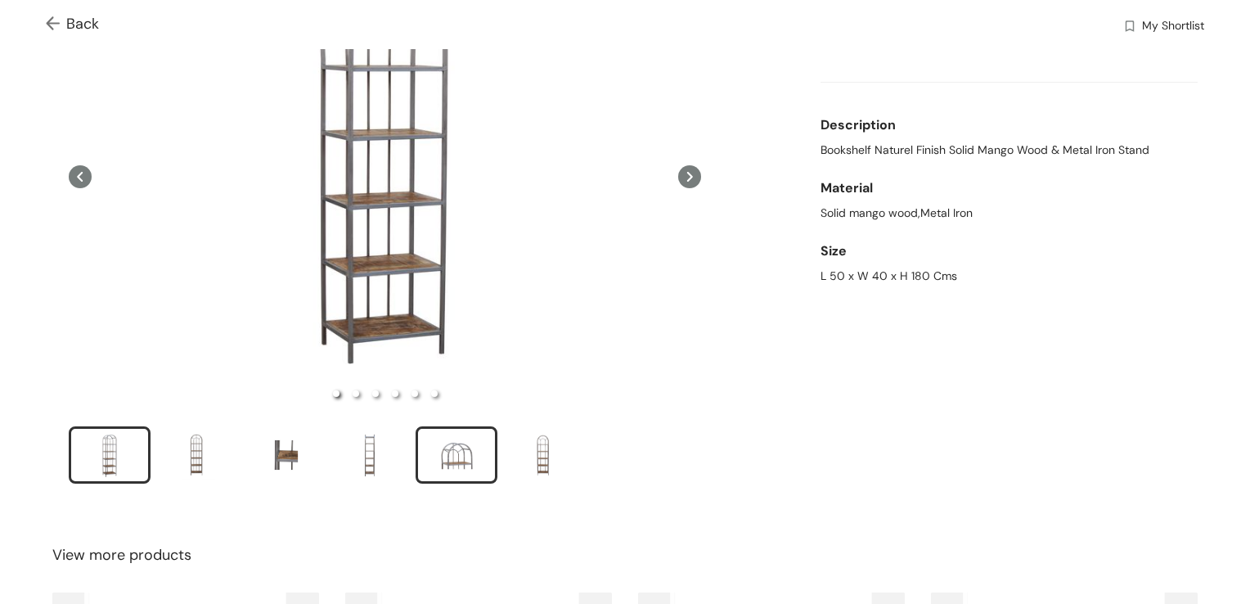
click at [456, 456] on div "slide item 5" at bounding box center [457, 454] width 74 height 49
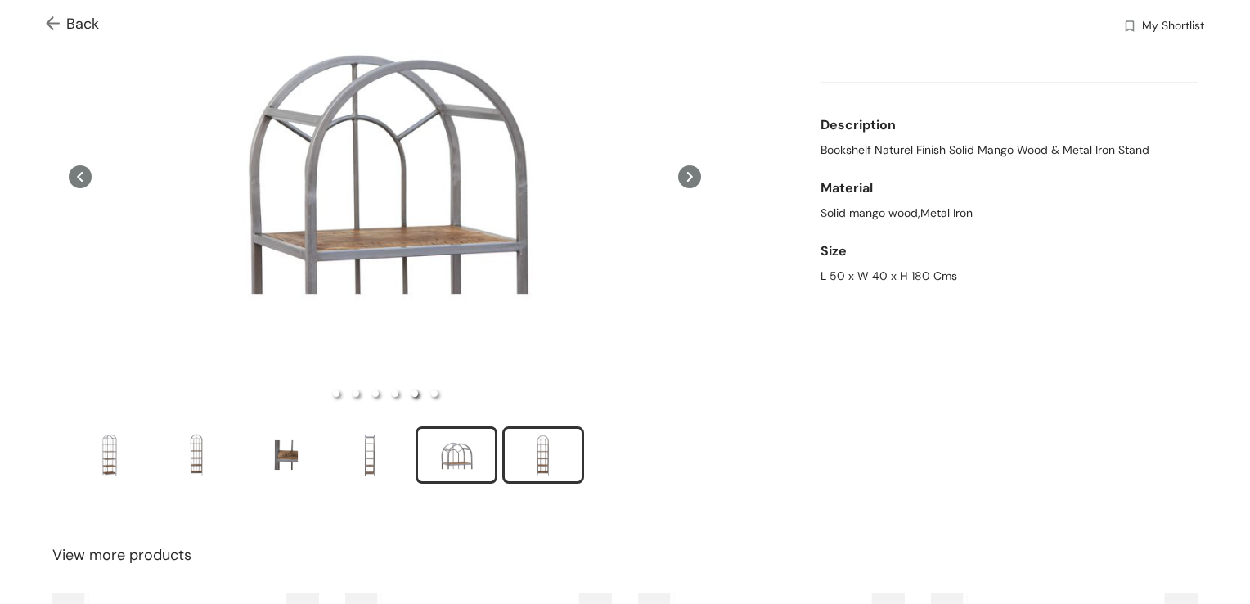
click at [535, 451] on div "slide item 6" at bounding box center [543, 454] width 74 height 49
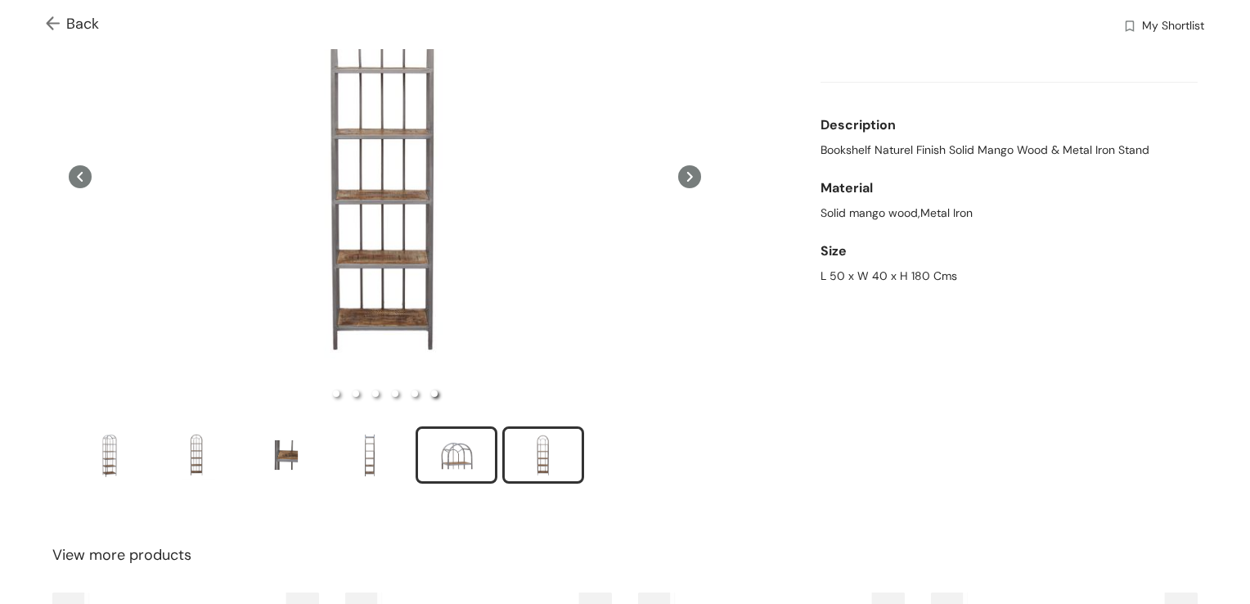
click at [466, 450] on div "slide item 5" at bounding box center [457, 454] width 74 height 49
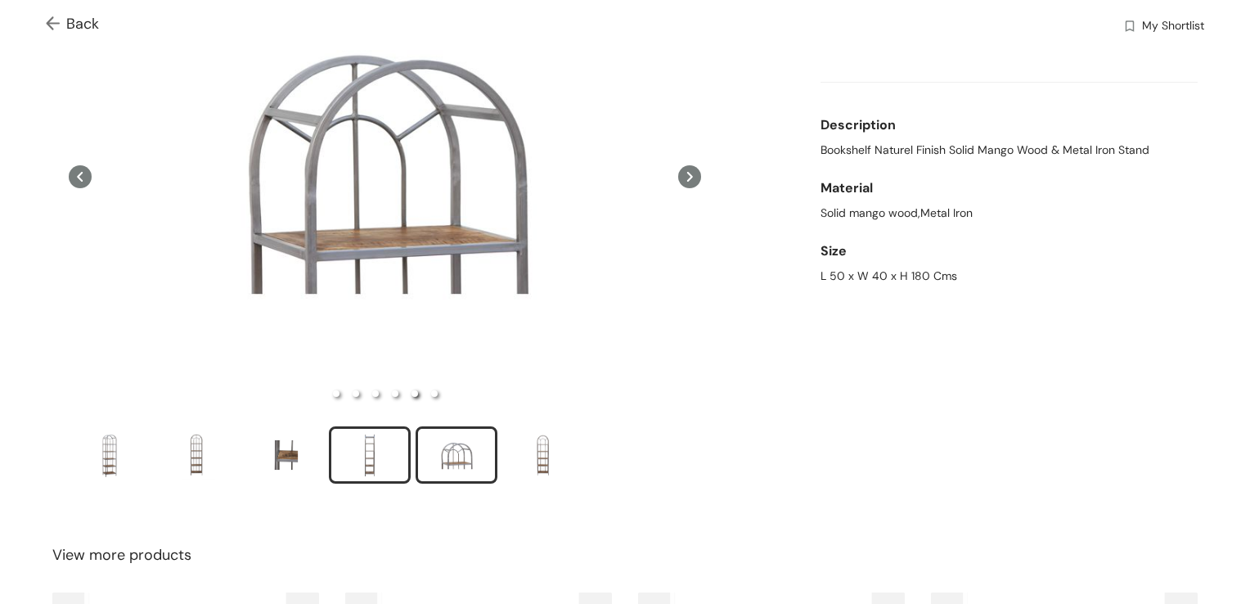
click at [386, 450] on div "slide item 4" at bounding box center [370, 454] width 74 height 49
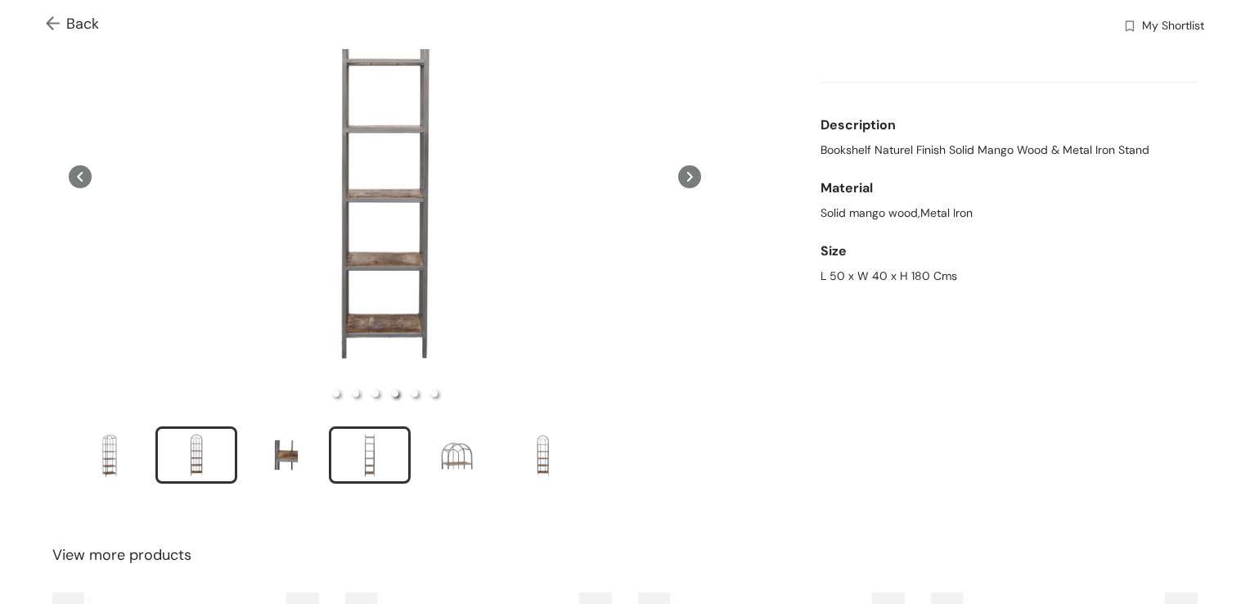
click at [186, 447] on div "slide item 2" at bounding box center [196, 454] width 74 height 49
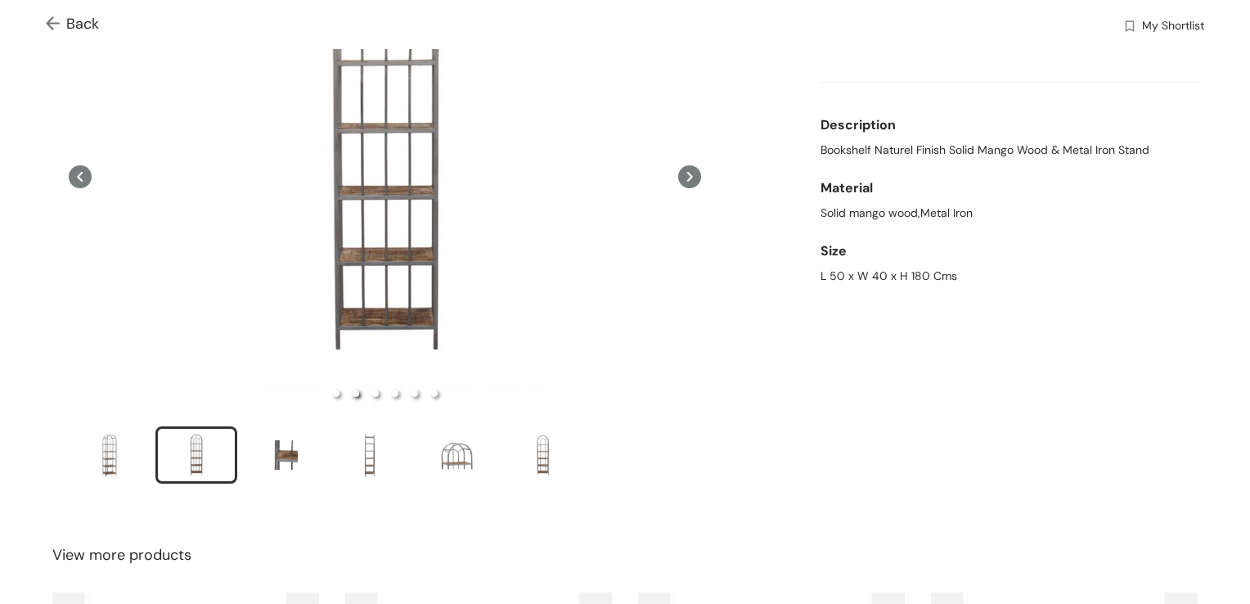
scroll to position [0, 0]
